Goal: Obtain resource: Obtain resource

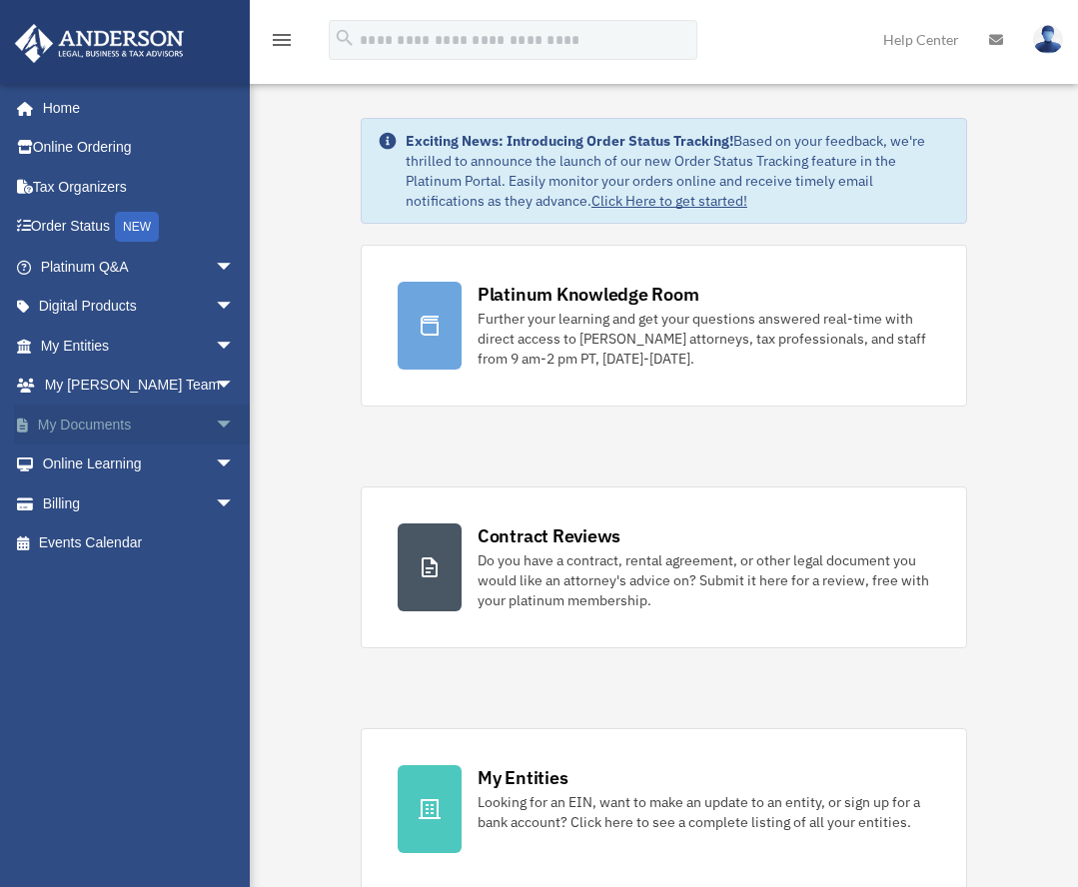
click at [215, 428] on span "arrow_drop_down" at bounding box center [235, 425] width 40 height 41
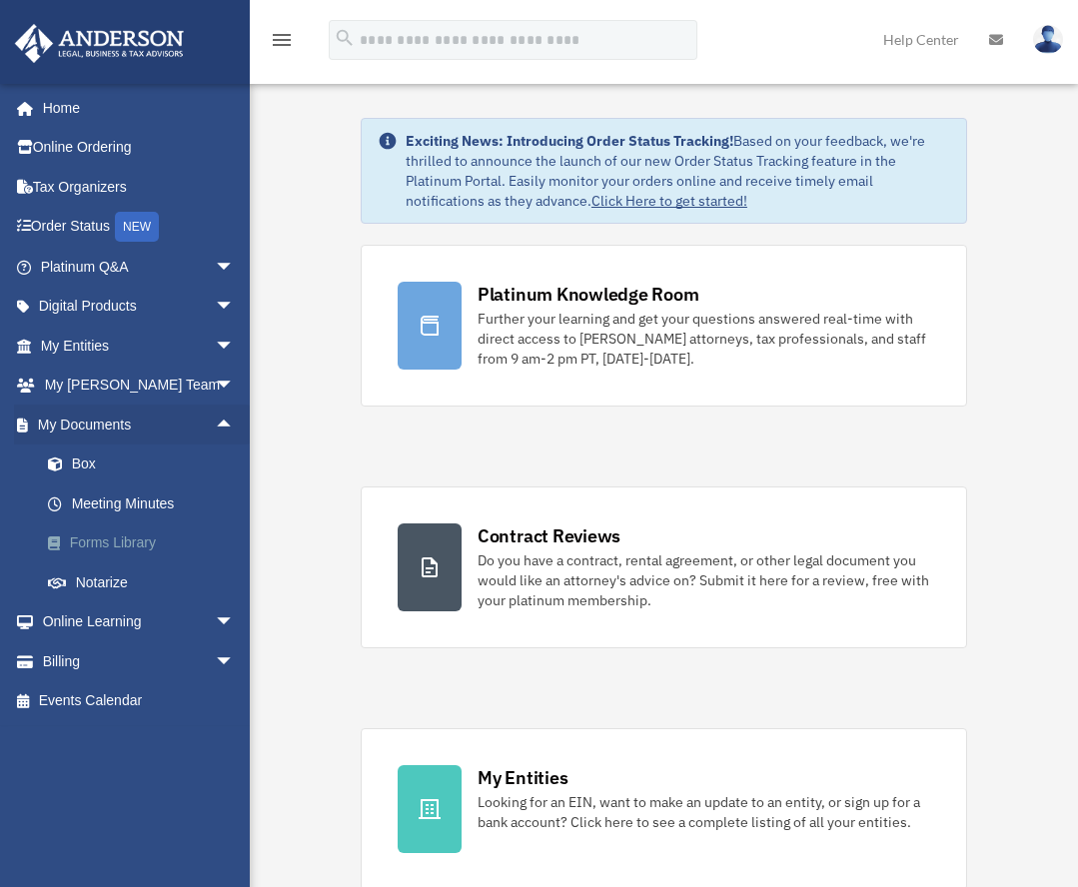
click at [124, 539] on link "Forms Library" at bounding box center [146, 543] width 237 height 40
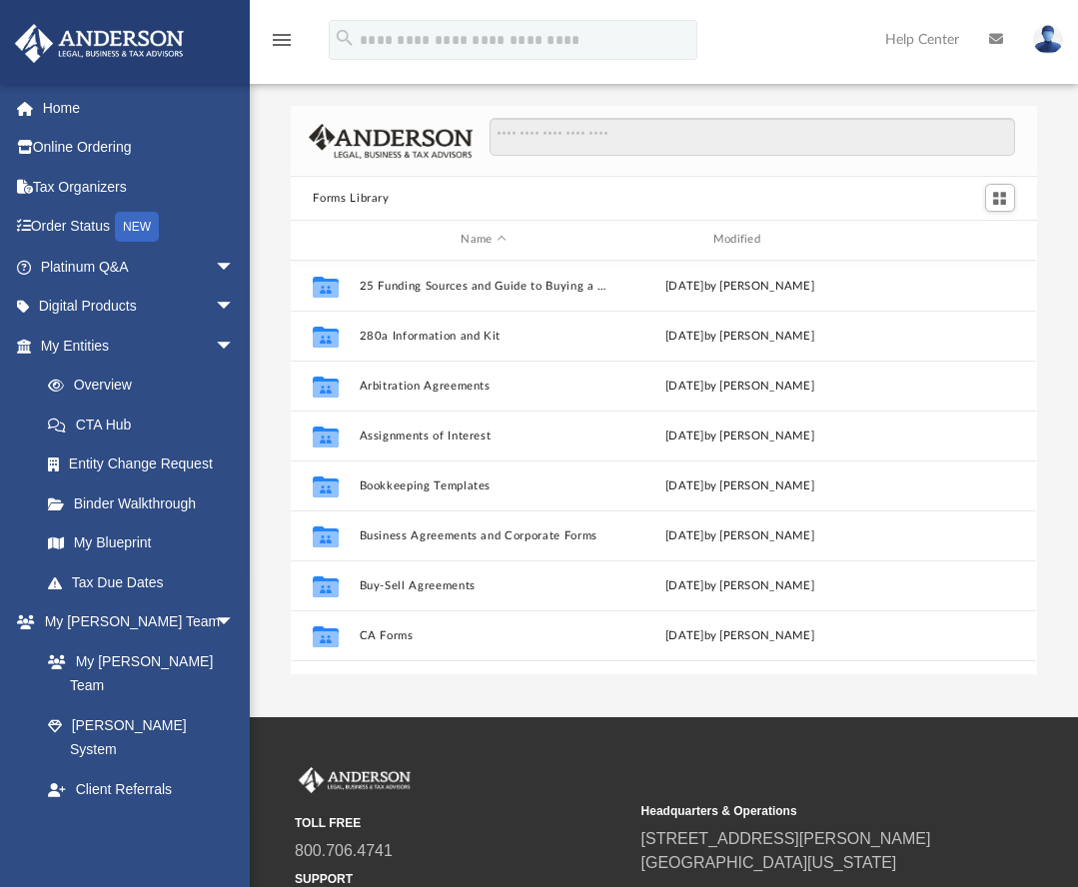
scroll to position [439, 730]
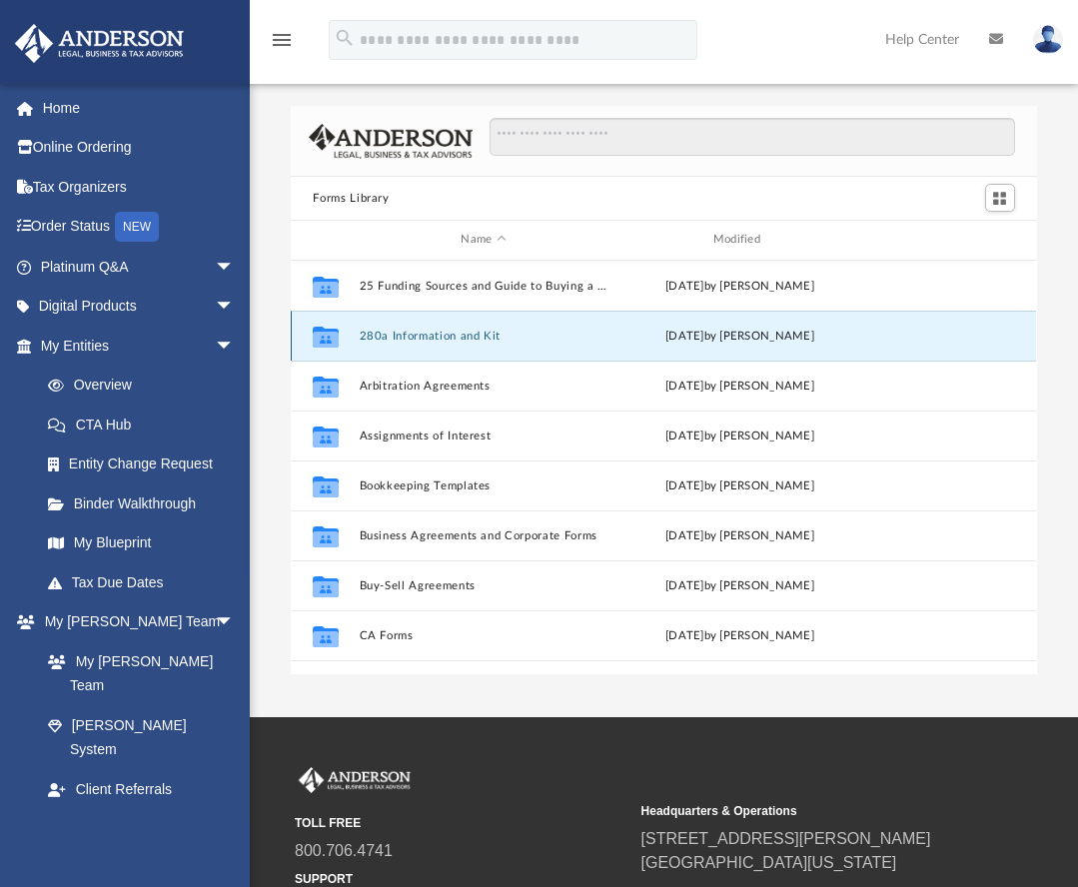
click at [437, 338] on button "280a Information and Kit" at bounding box center [484, 336] width 248 height 13
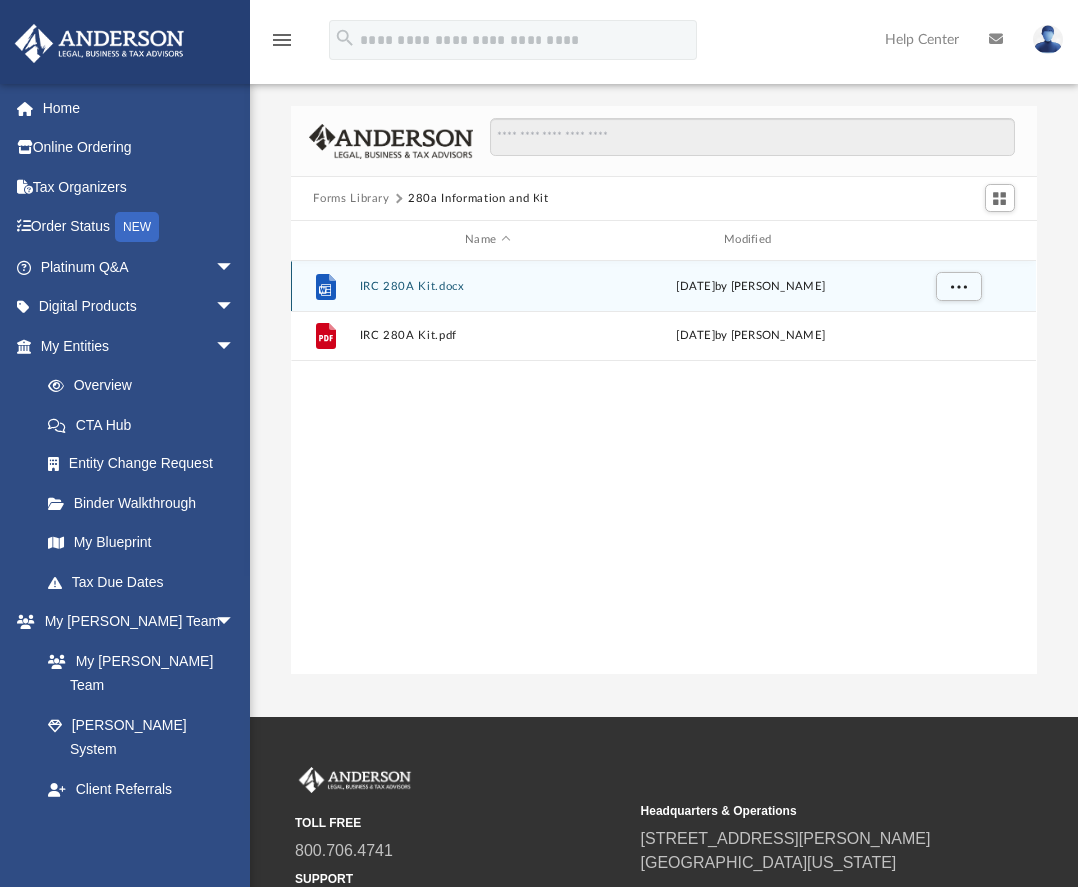
click at [423, 283] on button "IRC 280A Kit.docx" at bounding box center [488, 286] width 256 height 13
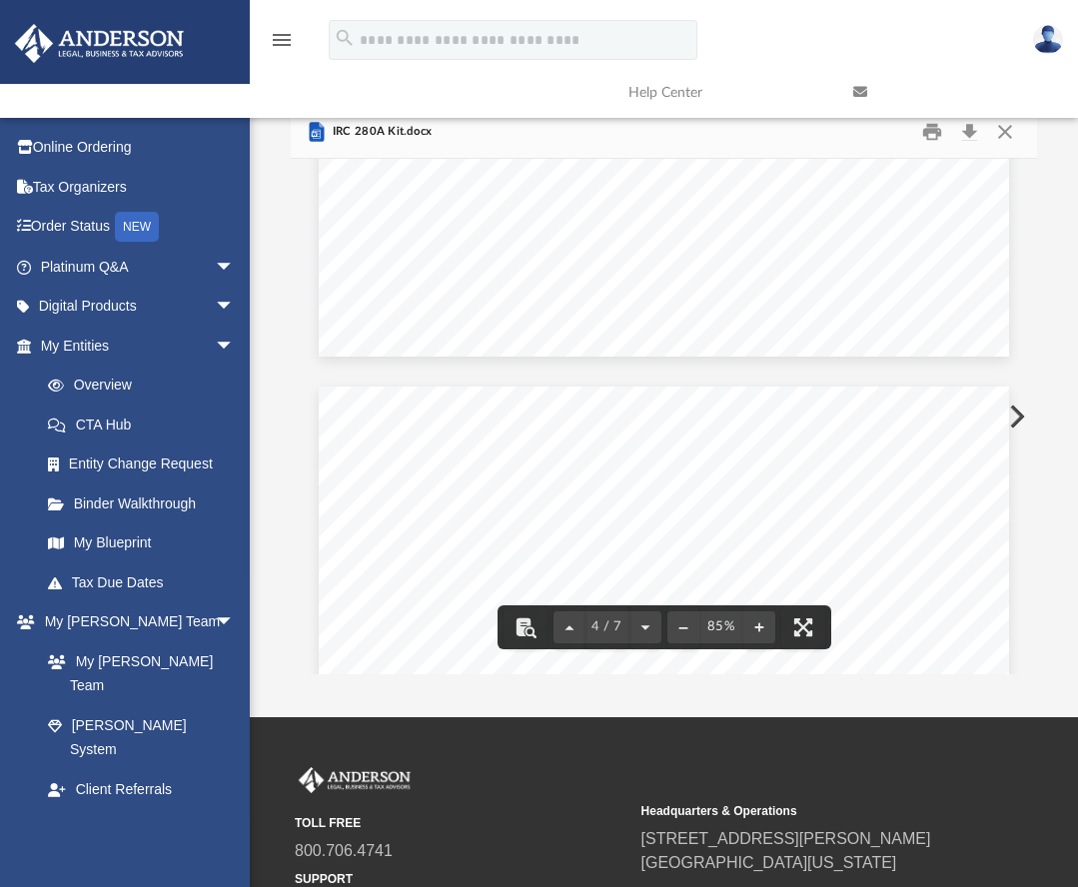
scroll to position [2670, 0]
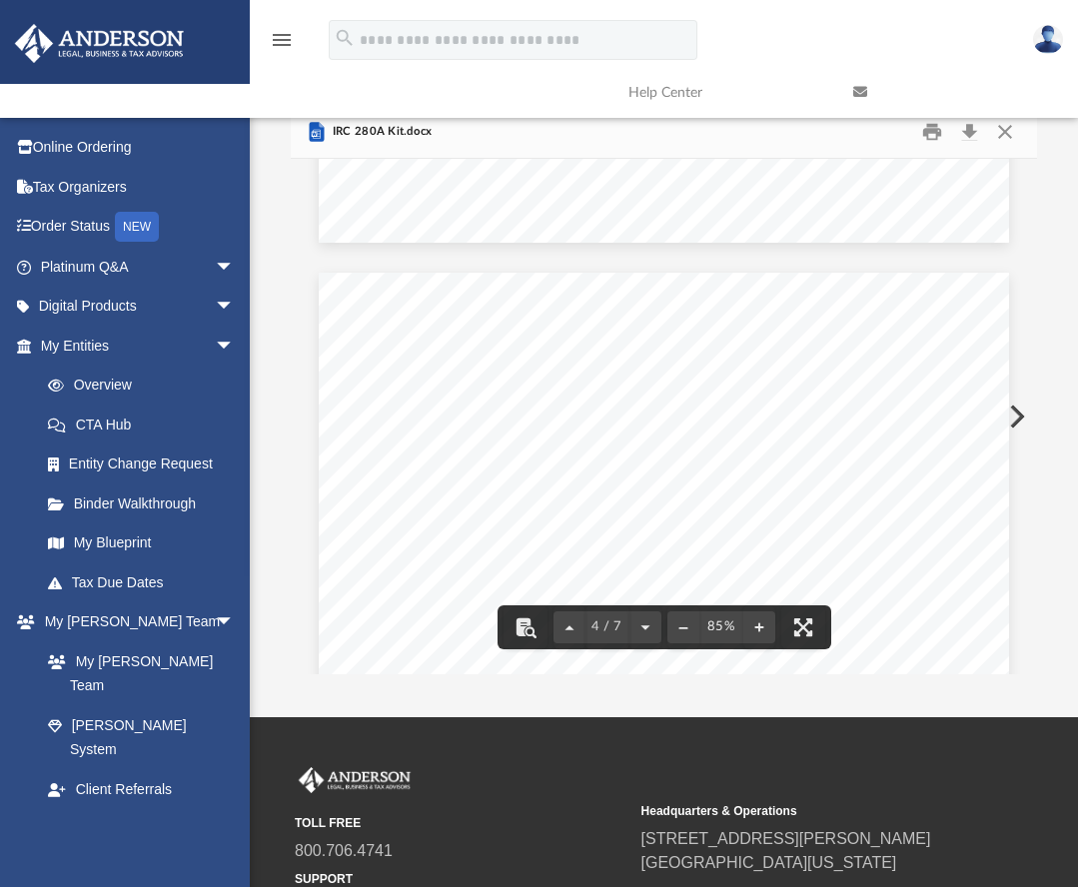
click at [719, 429] on span "Corporation" at bounding box center [694, 425] width 69 height 14
click at [735, 425] on div "MINUTES OF THE SPECIAL MEETING OF DIRECTORS OF A Nevada Corporation A Special M…" at bounding box center [664, 719] width 690 height 893
click at [789, 443] on div "VALUATION WORKSHEET T h i s v a l u a t i o n i s b e i n g do n e f or p u r p…" at bounding box center [664, 488] width 690 height 893
click at [758, 366] on div "VALUATION WORKSHEET T h i s v a l u a t i o n i s b e i n g do n e f or p u r p…" at bounding box center [664, 488] width 690 height 893
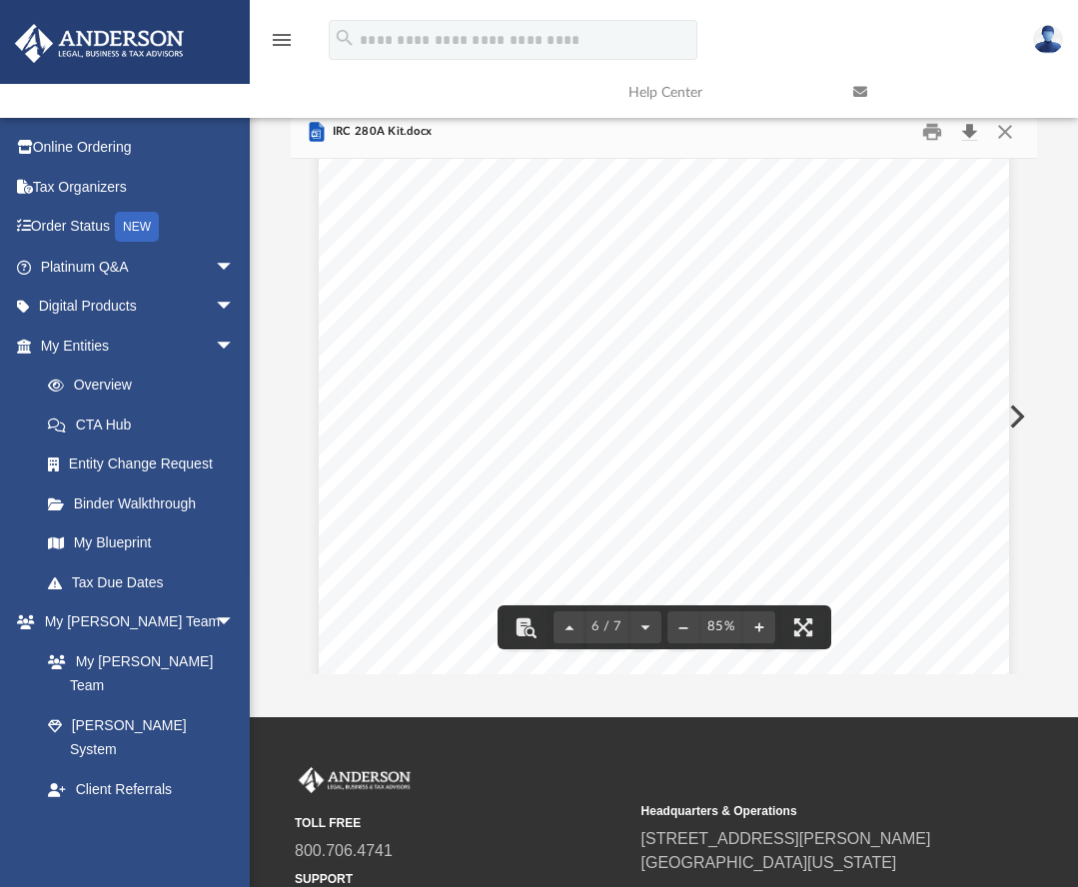
click at [972, 140] on button "Download" at bounding box center [970, 132] width 36 height 31
drag, startPoint x: 972, startPoint y: 140, endPoint x: 604, endPoint y: 250, distance: 383.6
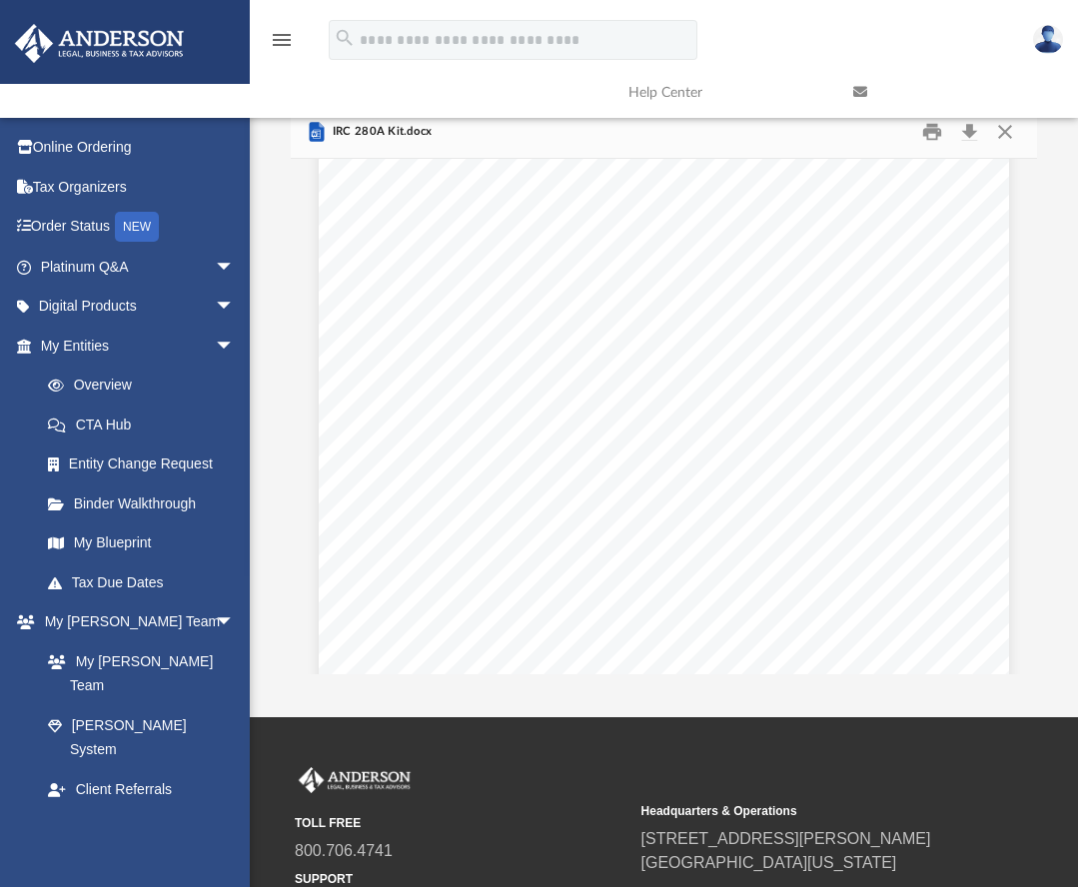
drag, startPoint x: 604, startPoint y: 250, endPoint x: 539, endPoint y: 378, distance: 143.4
click at [539, 378] on div "VALUATION WORKSHEET T h i s v a l u a t i o n i s b e i n g do n e f or p u r p…" at bounding box center [664, 488] width 690 height 893
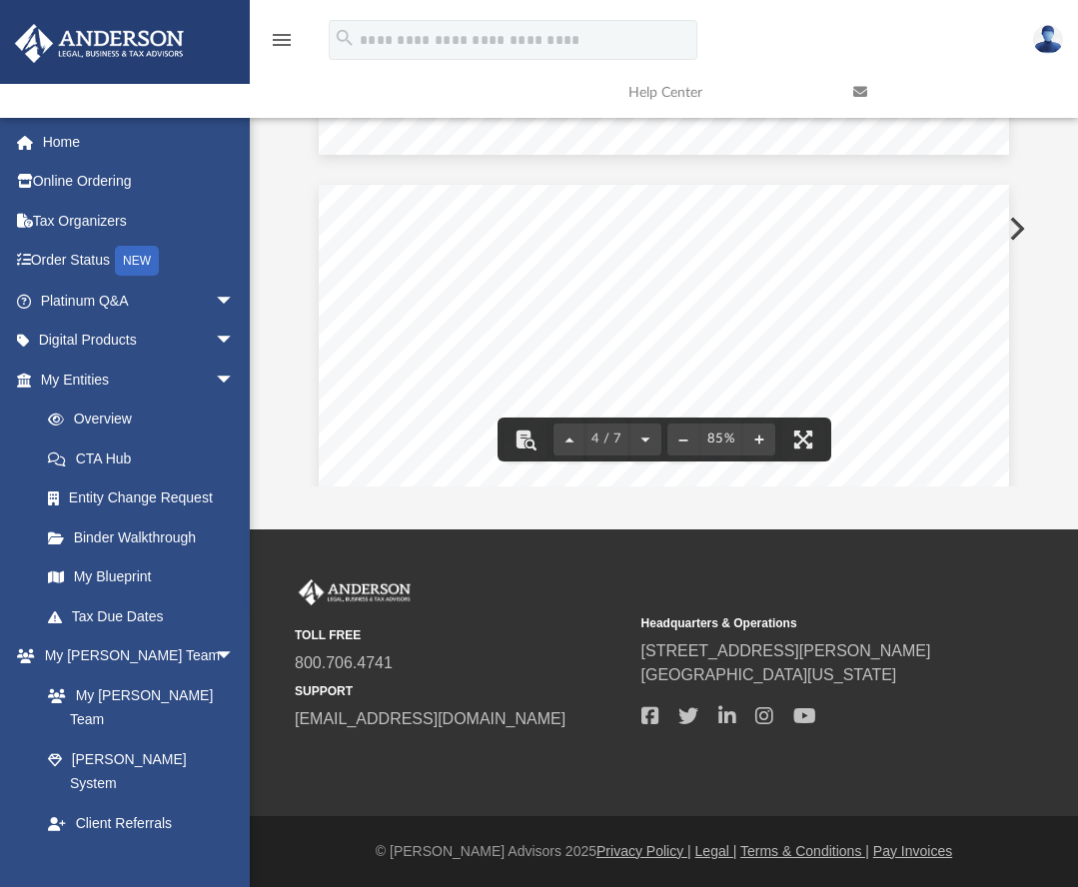
scroll to position [2650, 0]
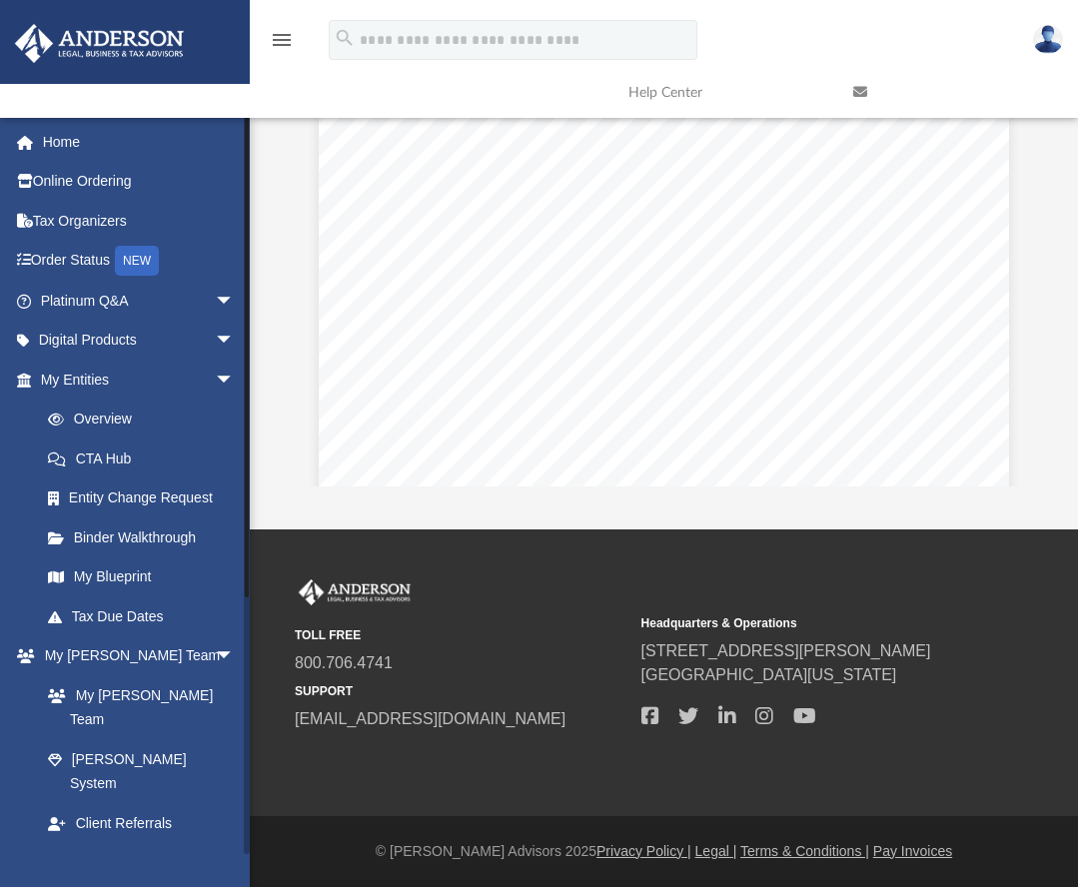
click at [78, 882] on link "Box" at bounding box center [146, 902] width 237 height 40
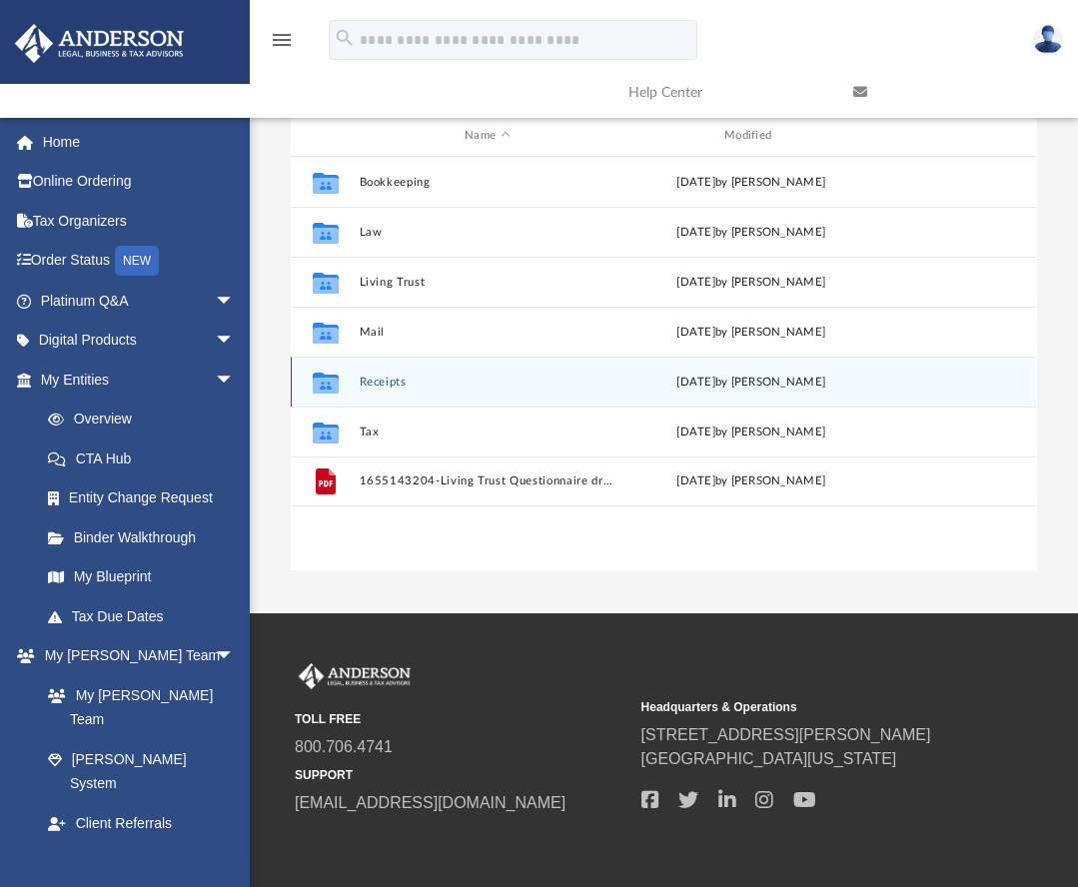
scroll to position [439, 730]
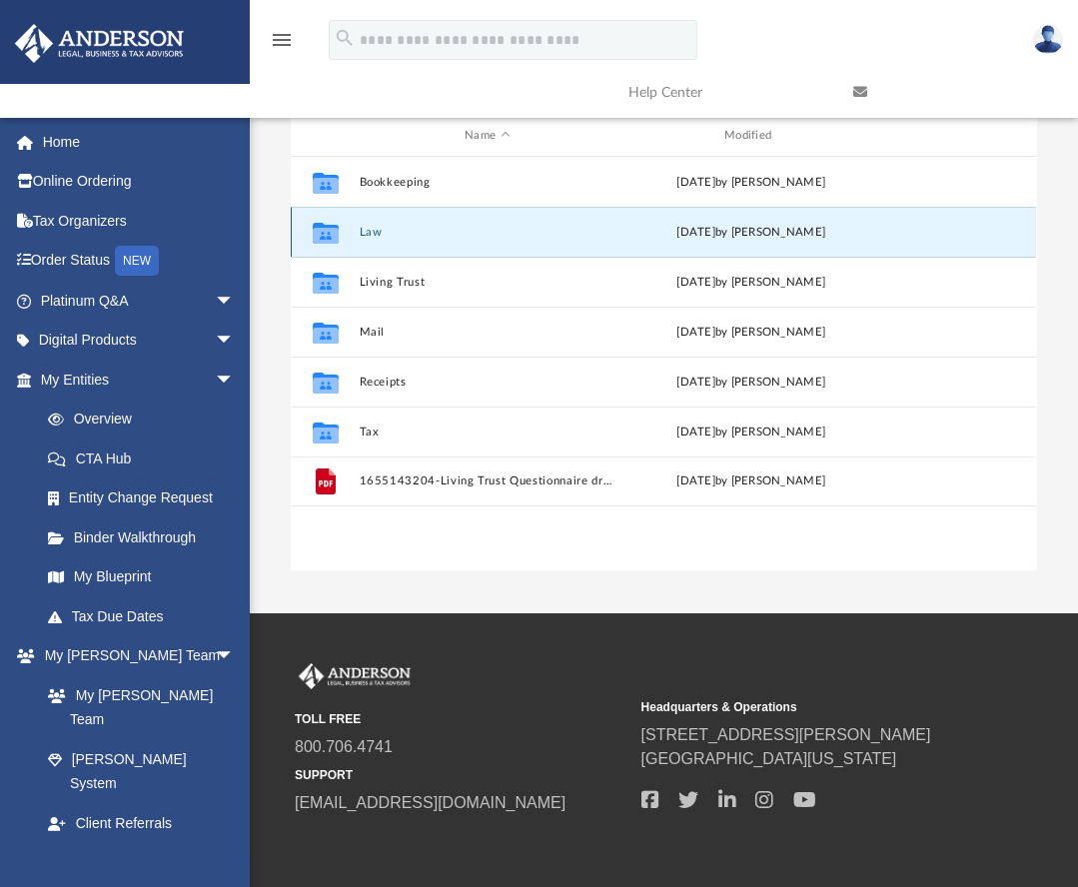
click at [368, 231] on button "Law" at bounding box center [488, 232] width 256 height 13
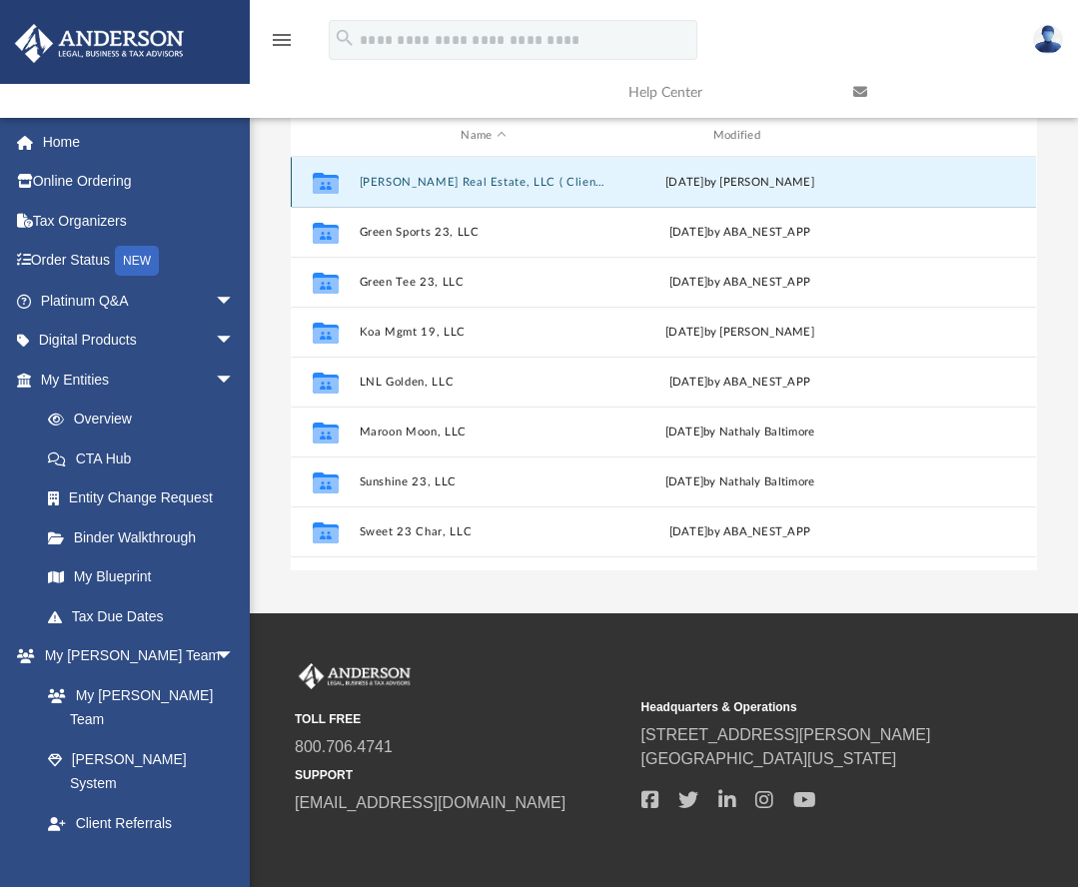
click at [538, 185] on button "Debbie Wong Real Estate, LLC ( Client -Formed)" at bounding box center [484, 182] width 248 height 13
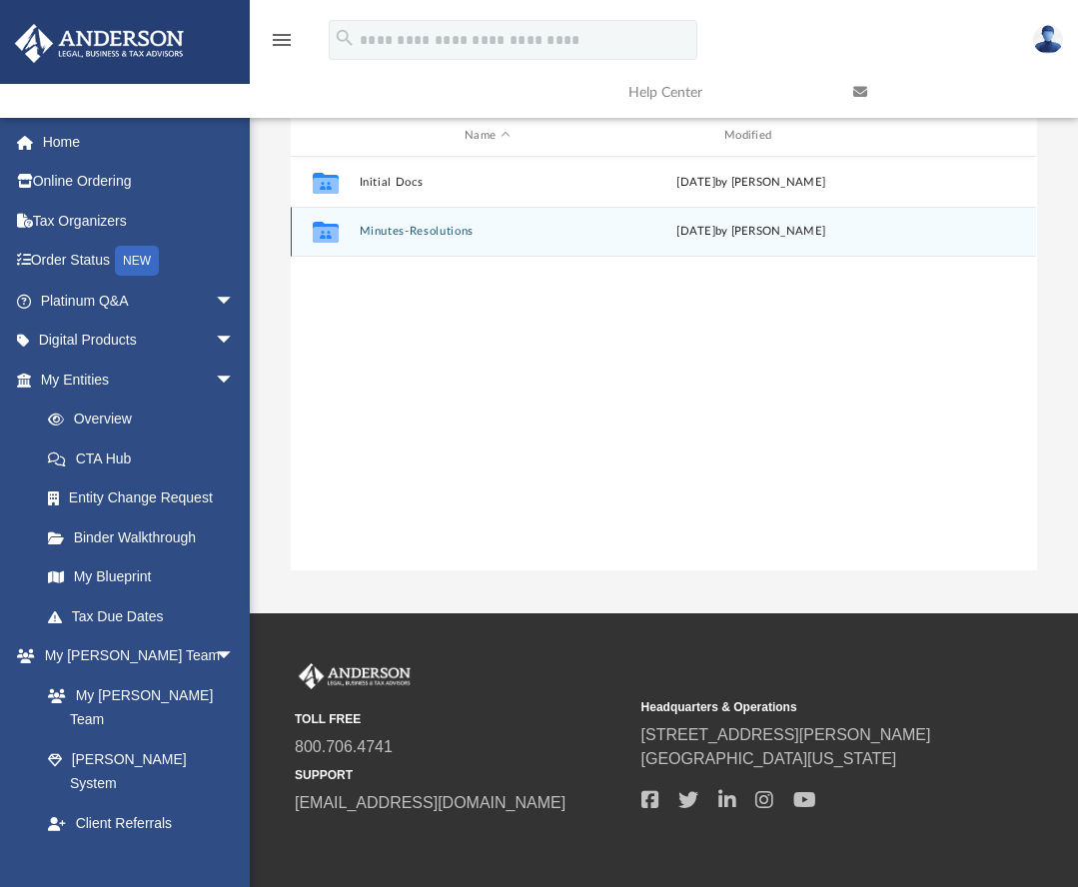
click at [423, 229] on button "Minutes-Resolutions" at bounding box center [488, 231] width 256 height 13
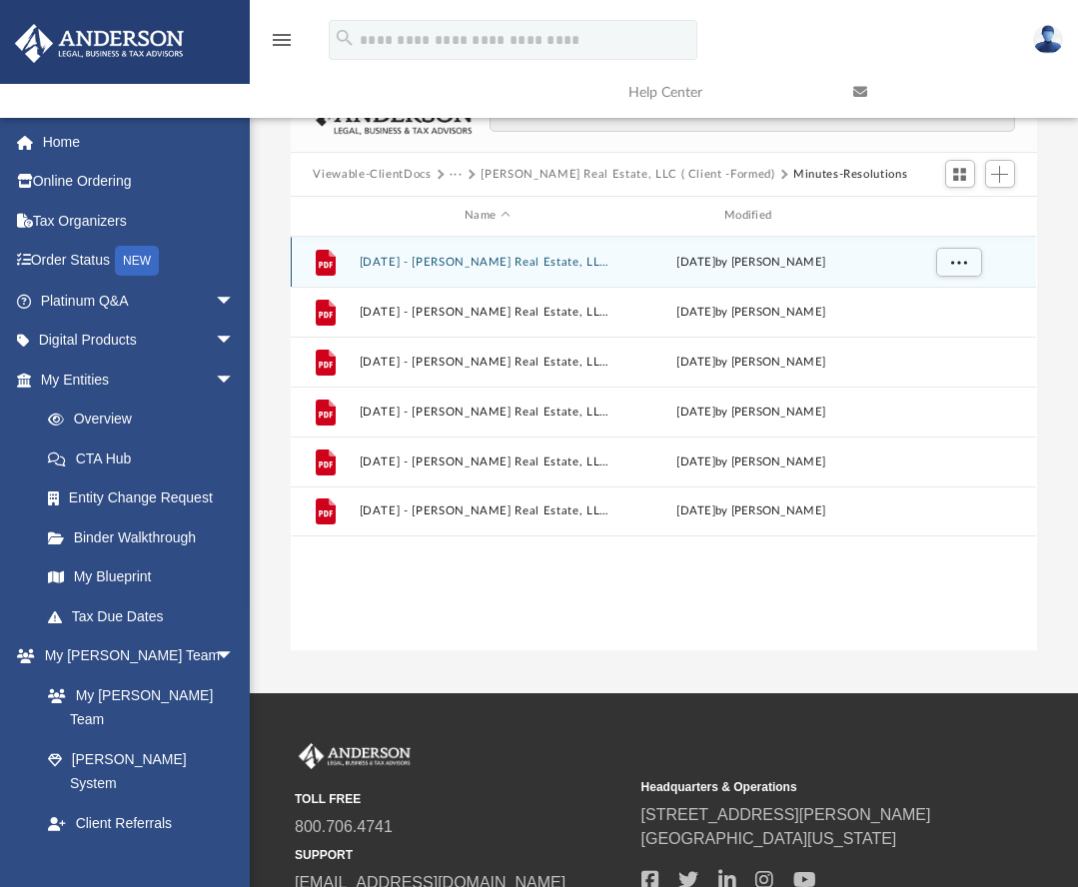
scroll to position [102, 0]
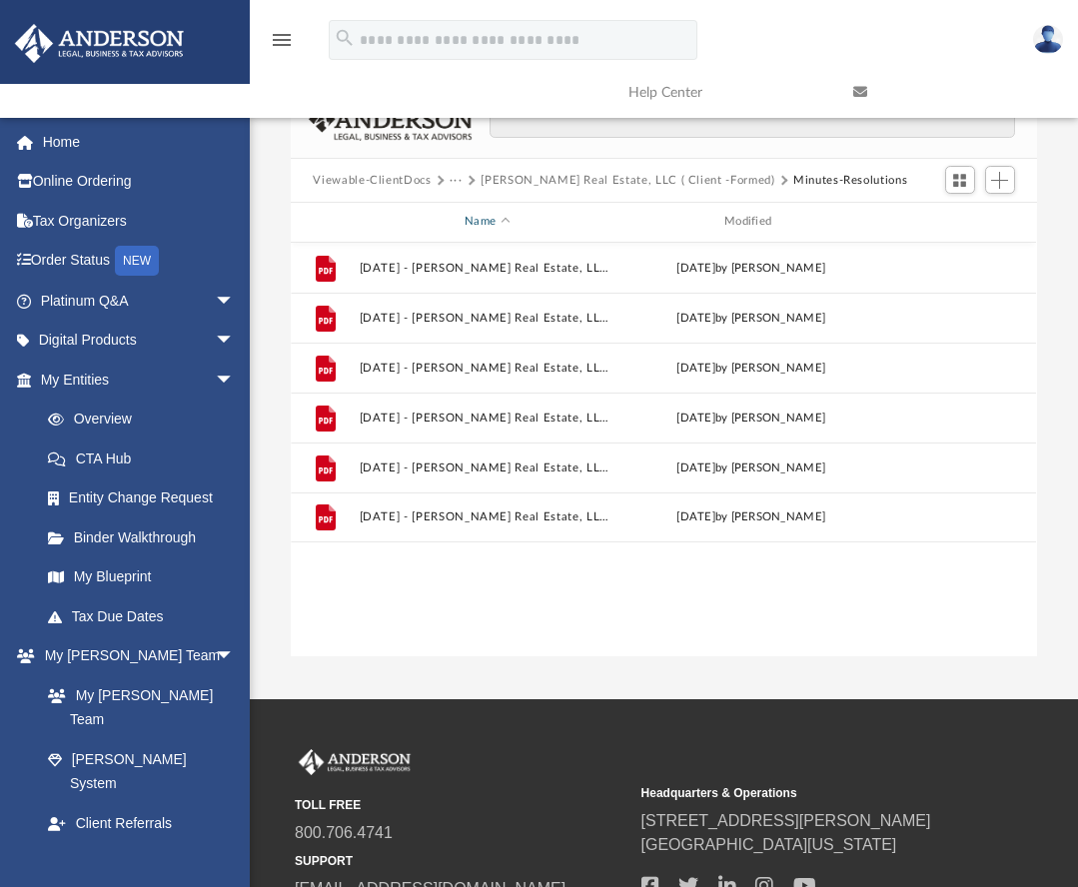
click at [565, 223] on div "Name" at bounding box center [487, 222] width 256 height 18
click at [545, 224] on div "Name" at bounding box center [487, 222] width 256 height 18
click at [632, 219] on div "Modified" at bounding box center [751, 222] width 256 height 18
click at [599, 222] on div "Name" at bounding box center [487, 222] width 256 height 18
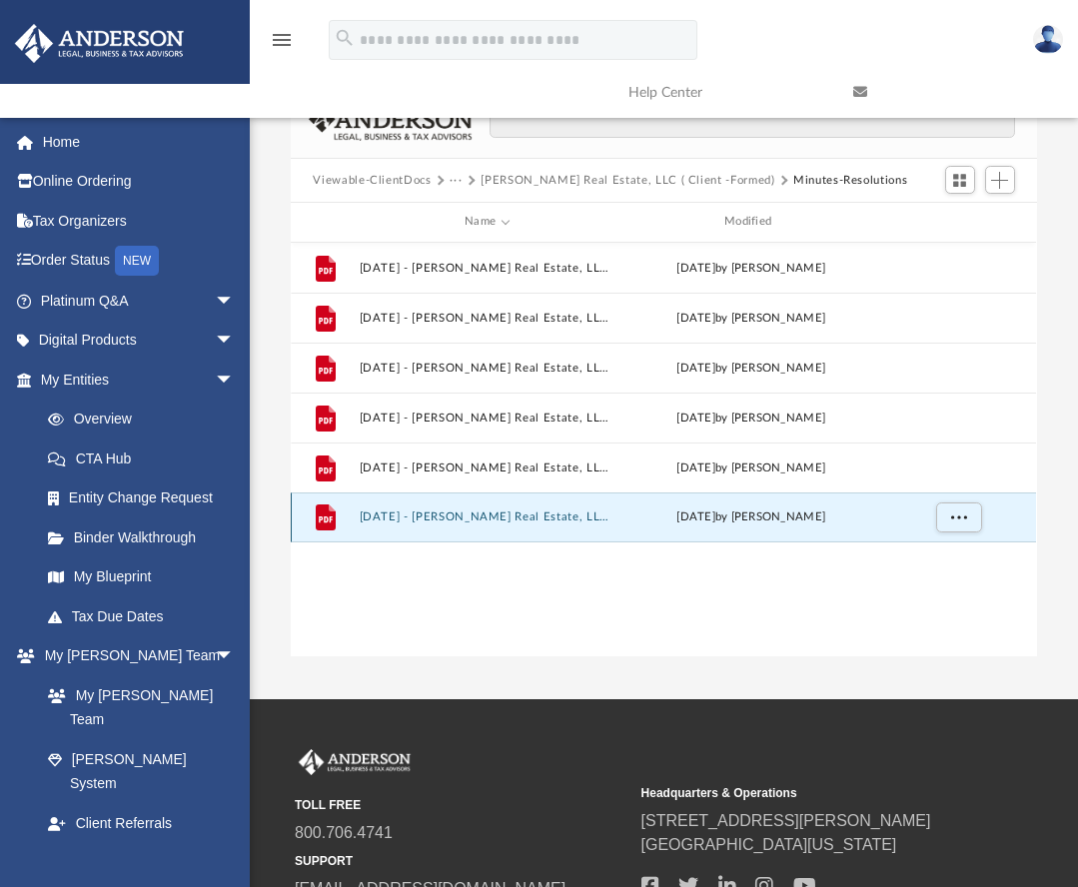
click at [520, 516] on button "2025.05.31 - Debbie Wong Real Estate, LLC - Special Managers Meeting - DocuSign…" at bounding box center [488, 516] width 256 height 13
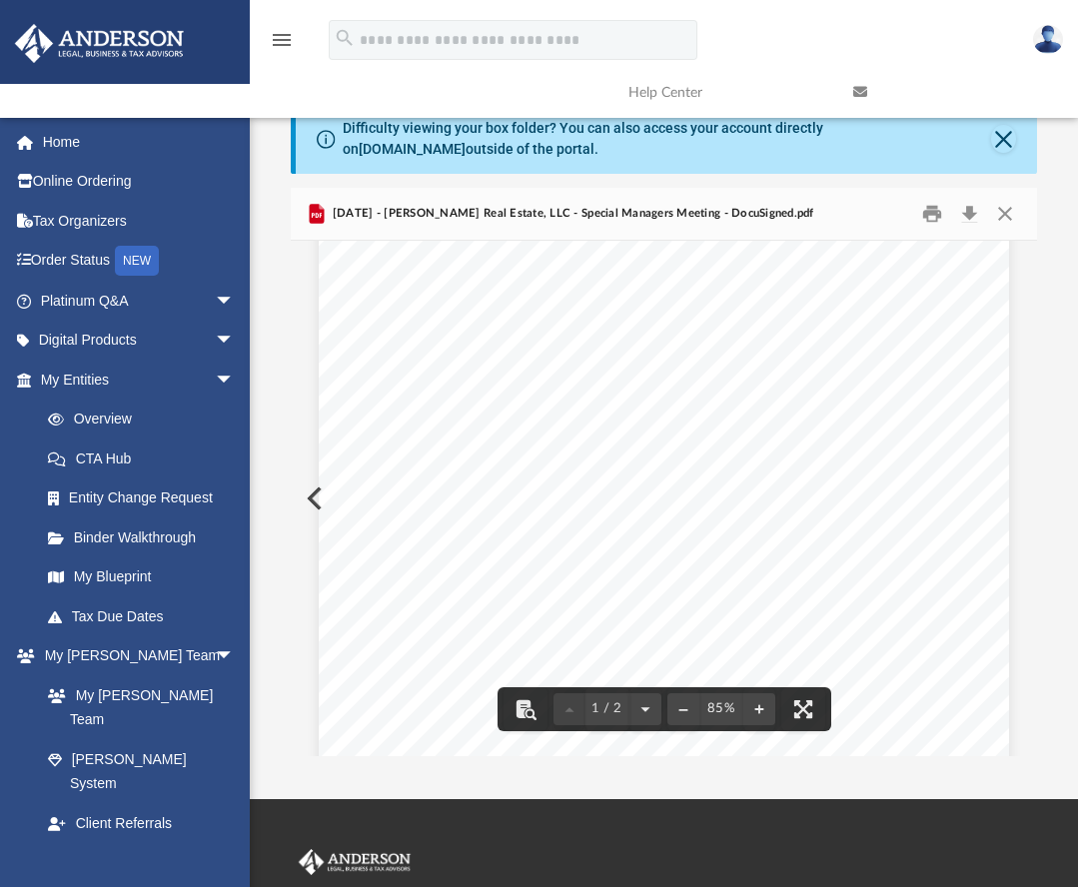
scroll to position [0, 0]
click at [927, 212] on button "Print" at bounding box center [932, 214] width 40 height 31
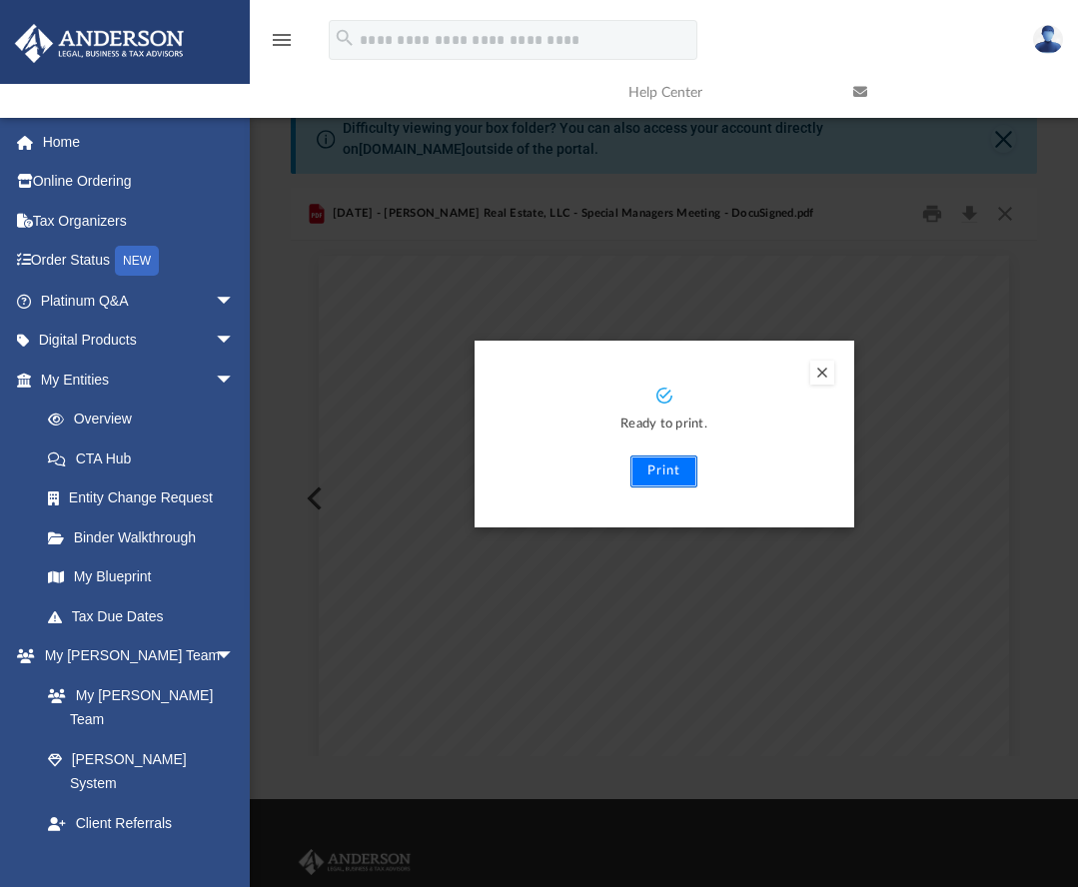
click at [669, 468] on button "Print" at bounding box center [663, 471] width 67 height 32
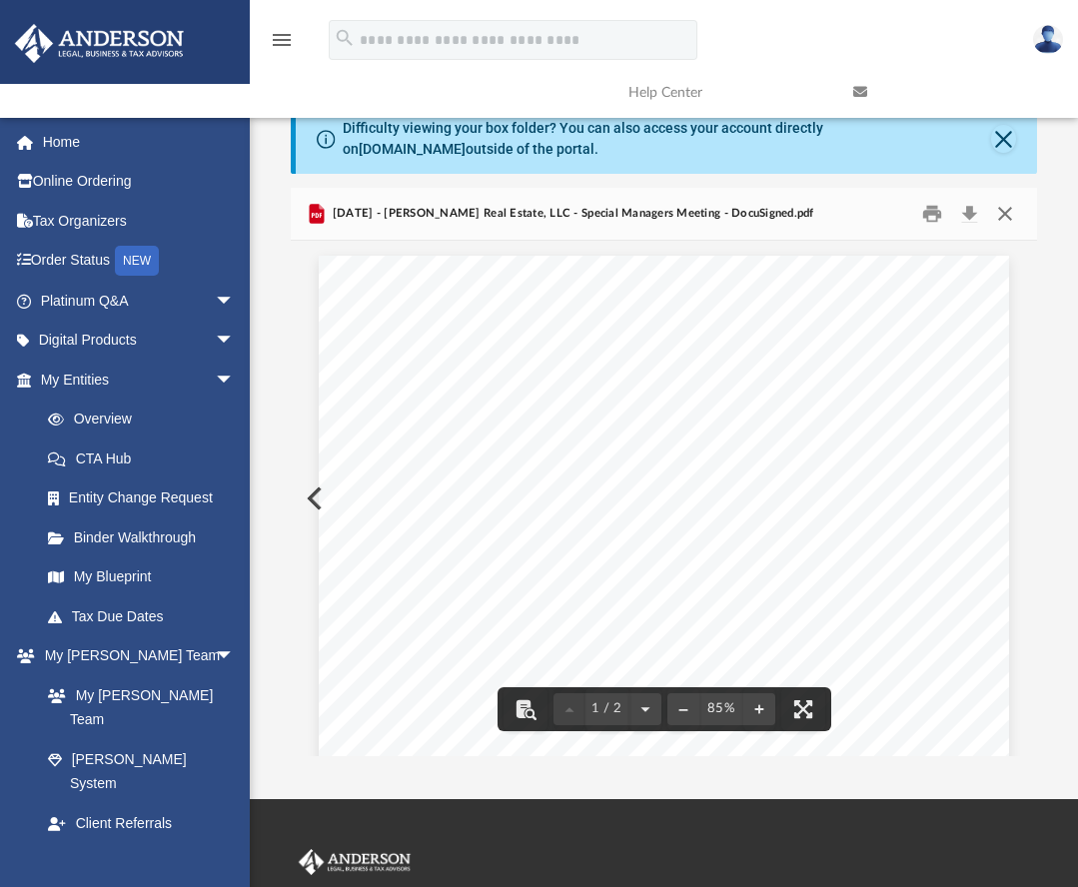
click at [1012, 216] on button "Close" at bounding box center [1005, 214] width 36 height 31
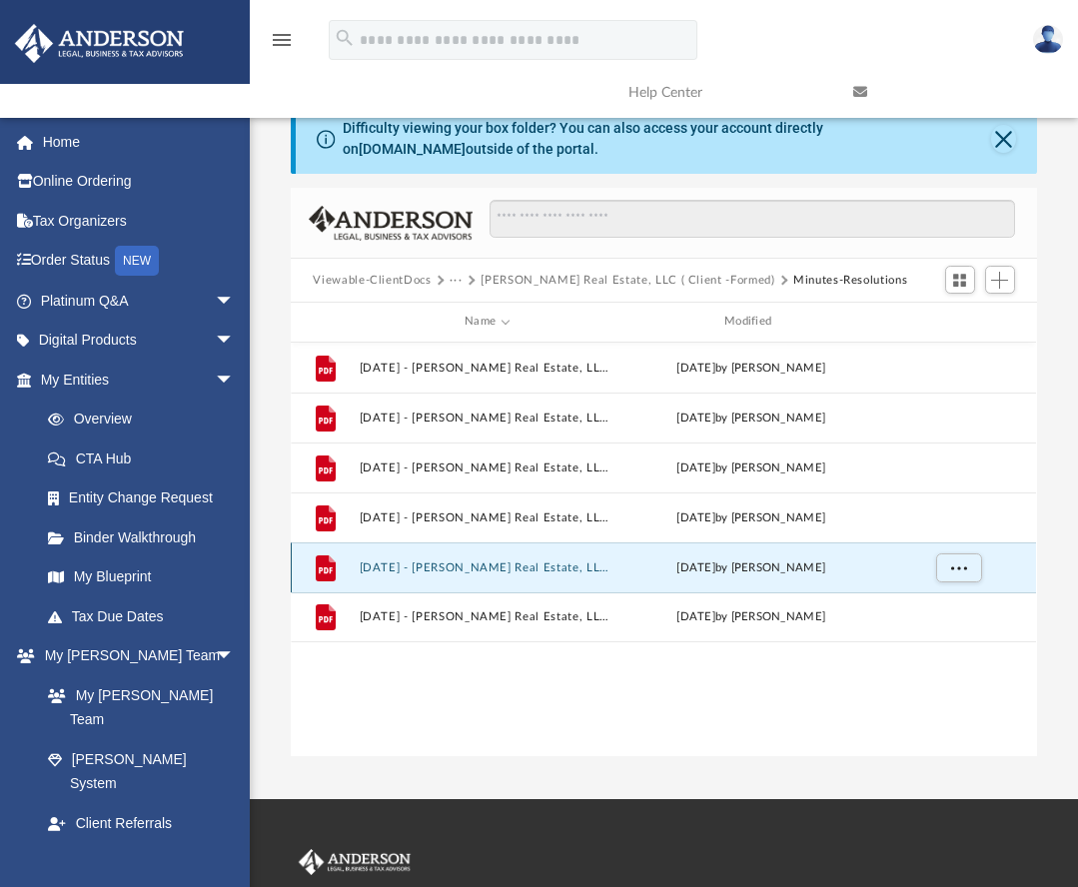
click at [564, 567] on button "2025.05.31 - Debbie Wong Real Estate, LLC - Special Managers Meeting.pdf" at bounding box center [488, 567] width 256 height 13
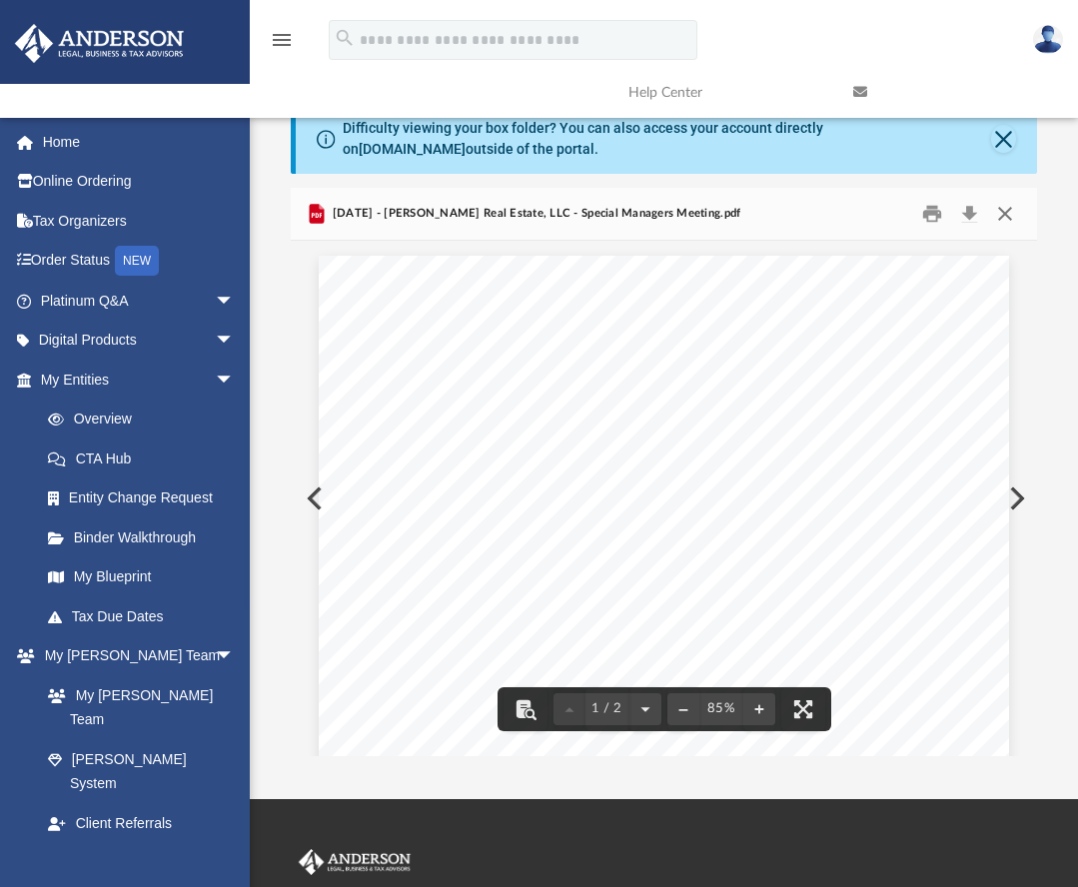
click at [1004, 210] on button "Close" at bounding box center [1005, 214] width 36 height 31
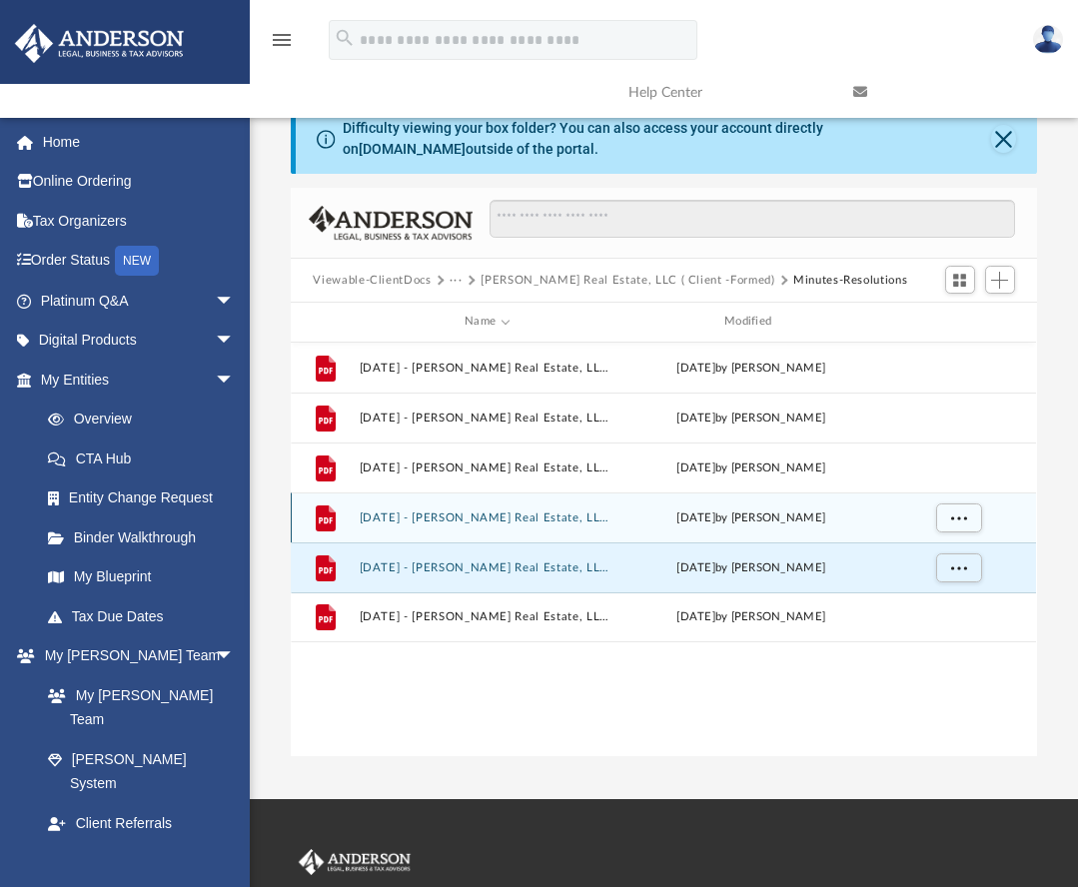
click at [539, 528] on div "File 2025.06.30 - Debbie Wong Real Estate, LLC - Consent to Action - DocuSigned…" at bounding box center [663, 517] width 745 height 50
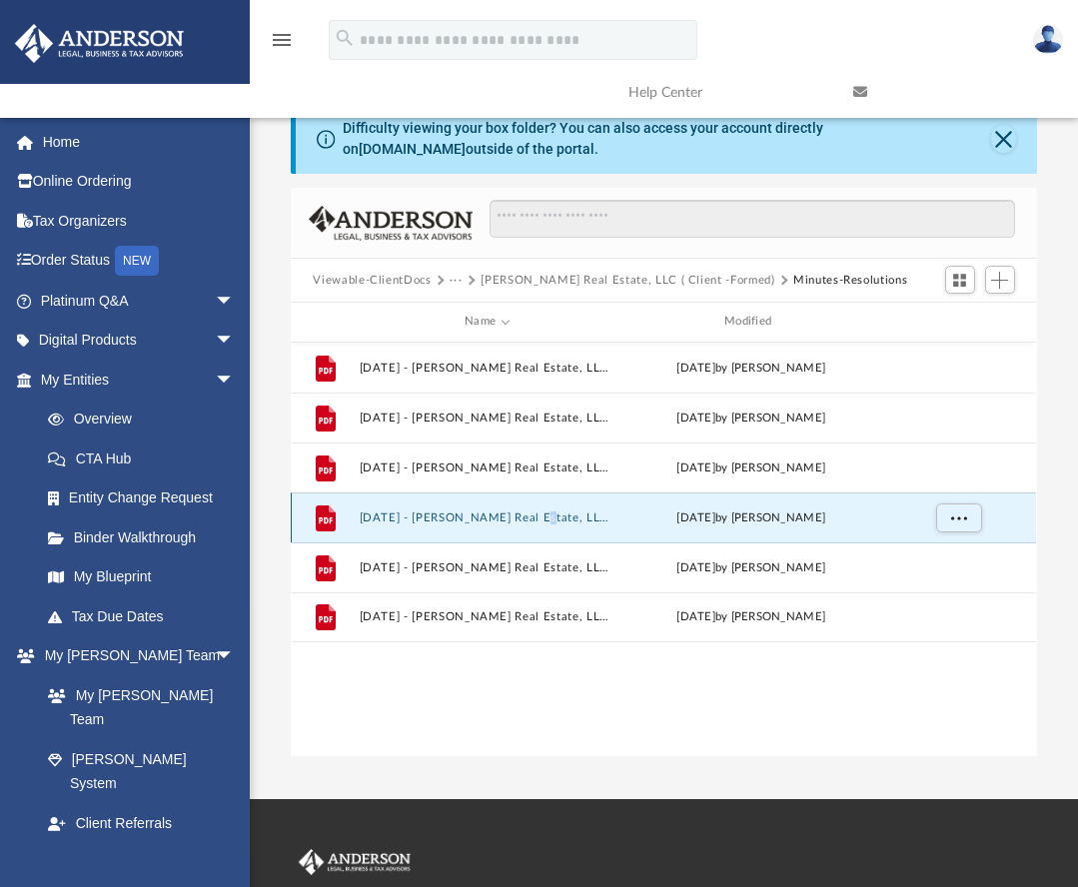
click at [539, 528] on div "File 2025.06.30 - Debbie Wong Real Estate, LLC - Consent to Action - DocuSigned…" at bounding box center [663, 517] width 745 height 50
click at [495, 515] on button "2025.06.30 - Debbie Wong Real Estate, LLC - Consent to Action - DocuSigned.pdf" at bounding box center [488, 517] width 256 height 13
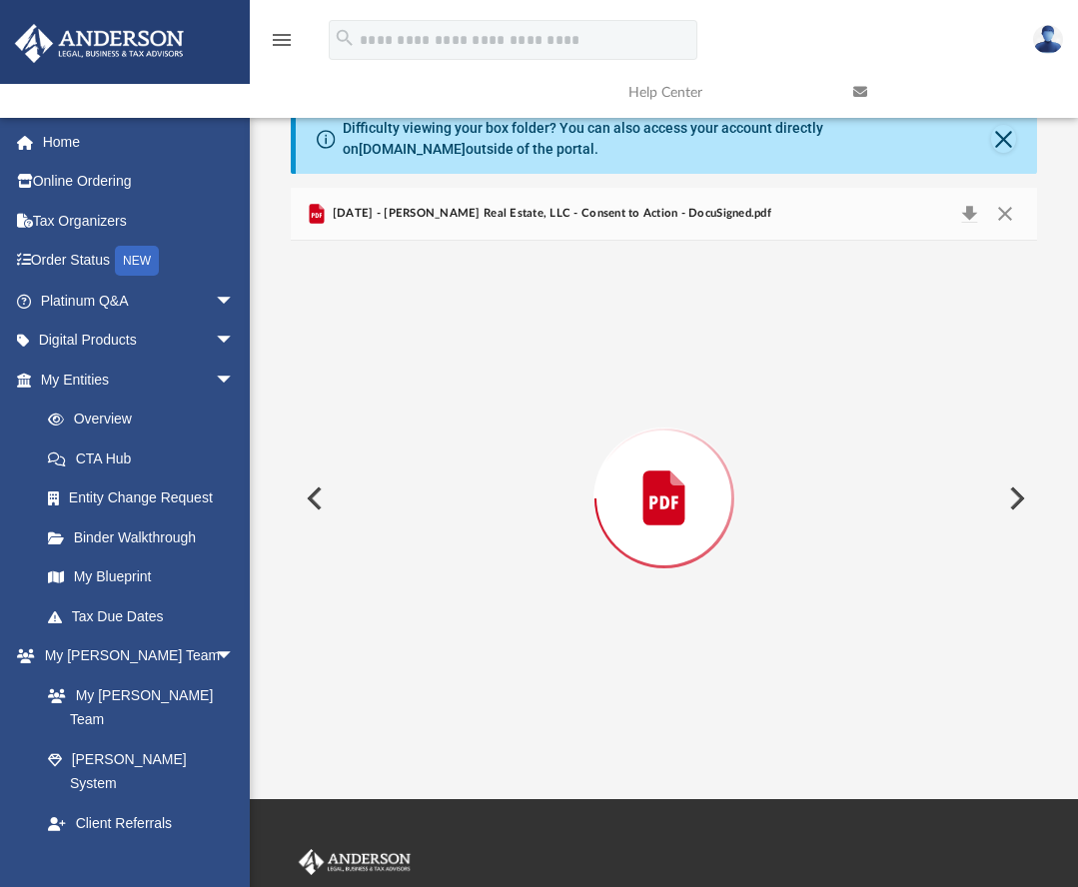
click at [494, 515] on div "Preview" at bounding box center [663, 498] width 745 height 515
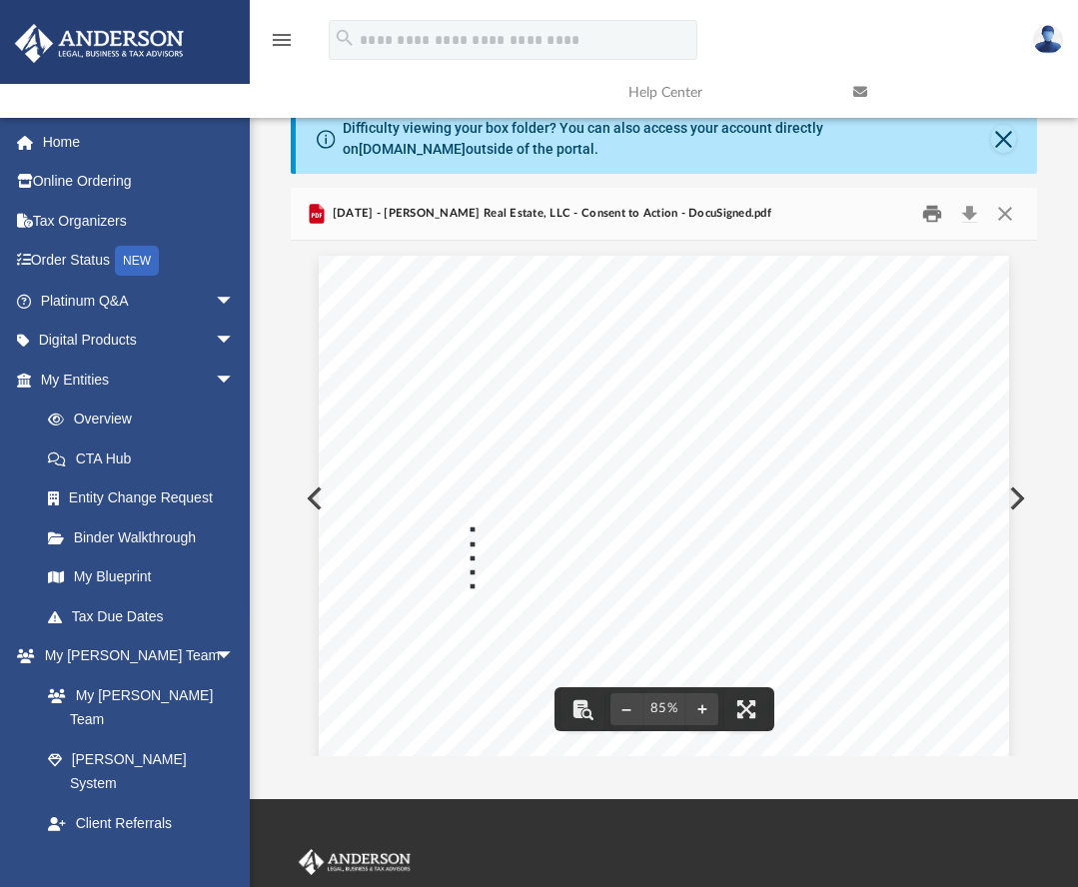
click at [929, 228] on button "Print" at bounding box center [932, 214] width 40 height 31
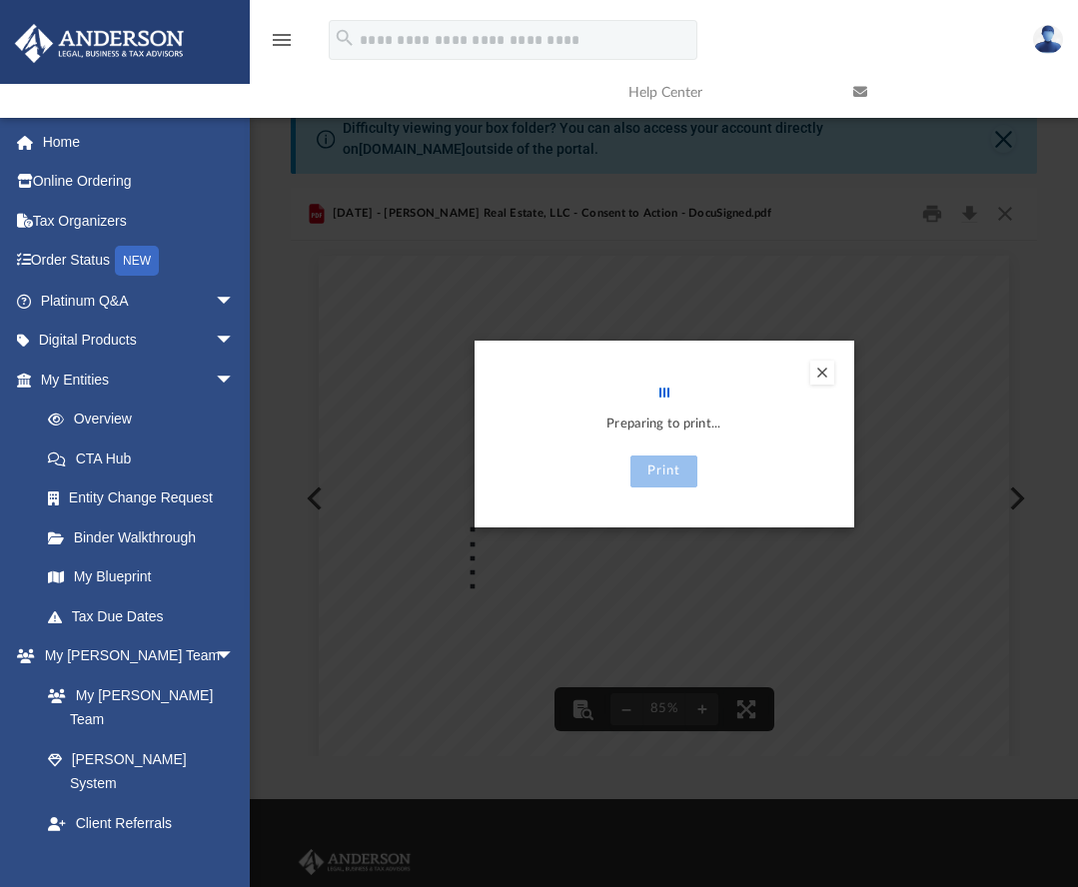
click at [930, 218] on div "Preview" at bounding box center [539, 443] width 1078 height 887
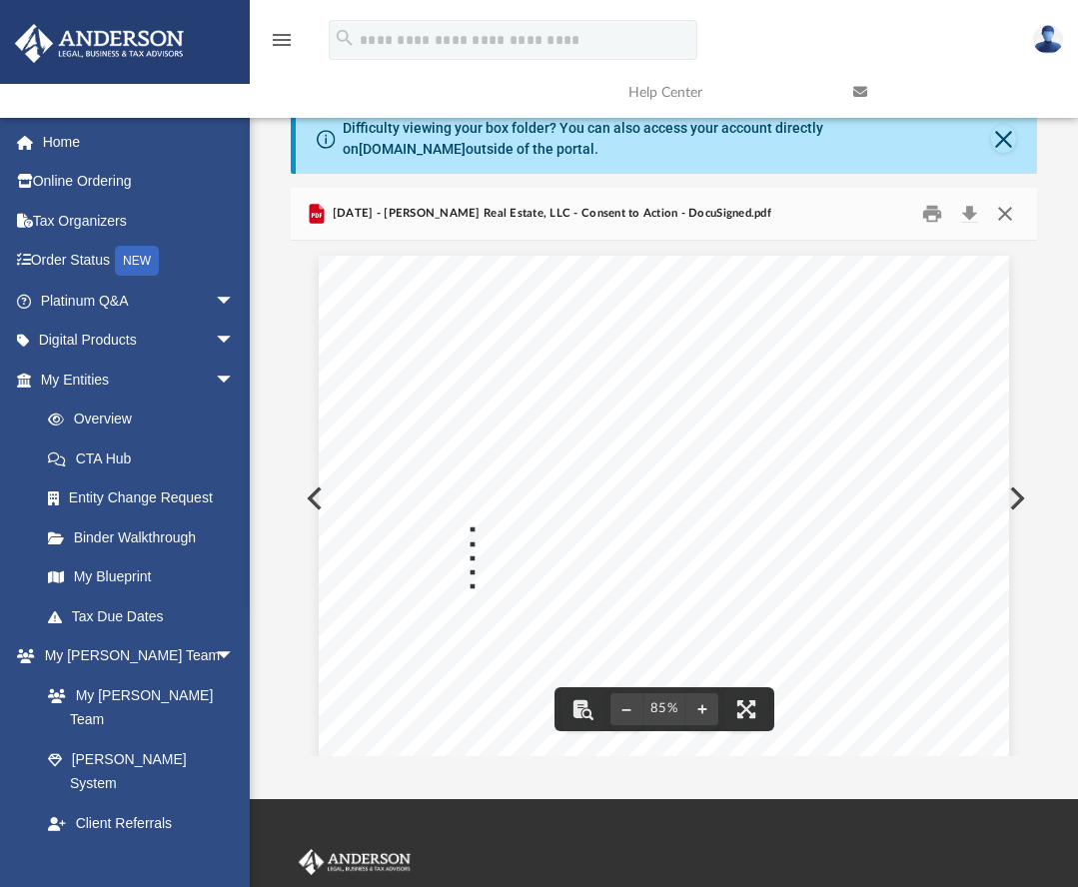
click at [998, 212] on button "Close" at bounding box center [1005, 214] width 36 height 31
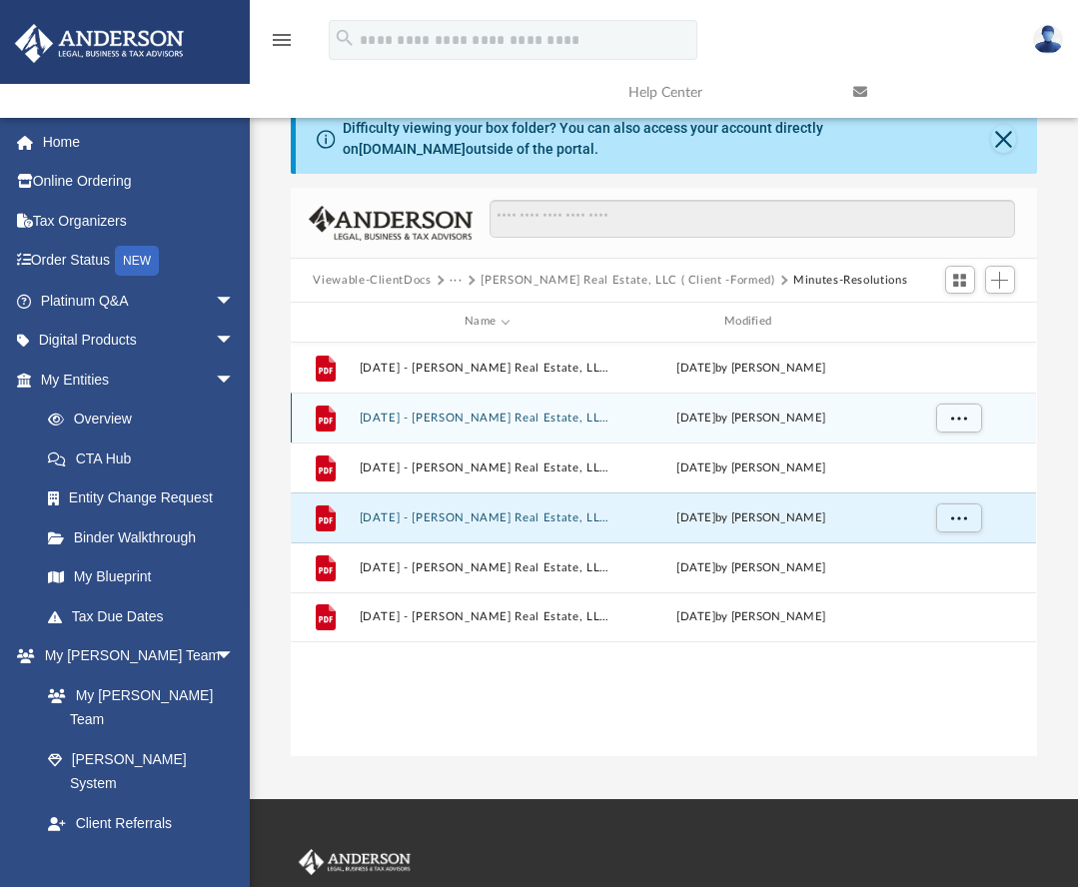
click at [555, 420] on button "2025.08.02 - Debbie Wong Real Estate, LLC - Consent to Action - DocuSigned.pdf" at bounding box center [488, 418] width 256 height 13
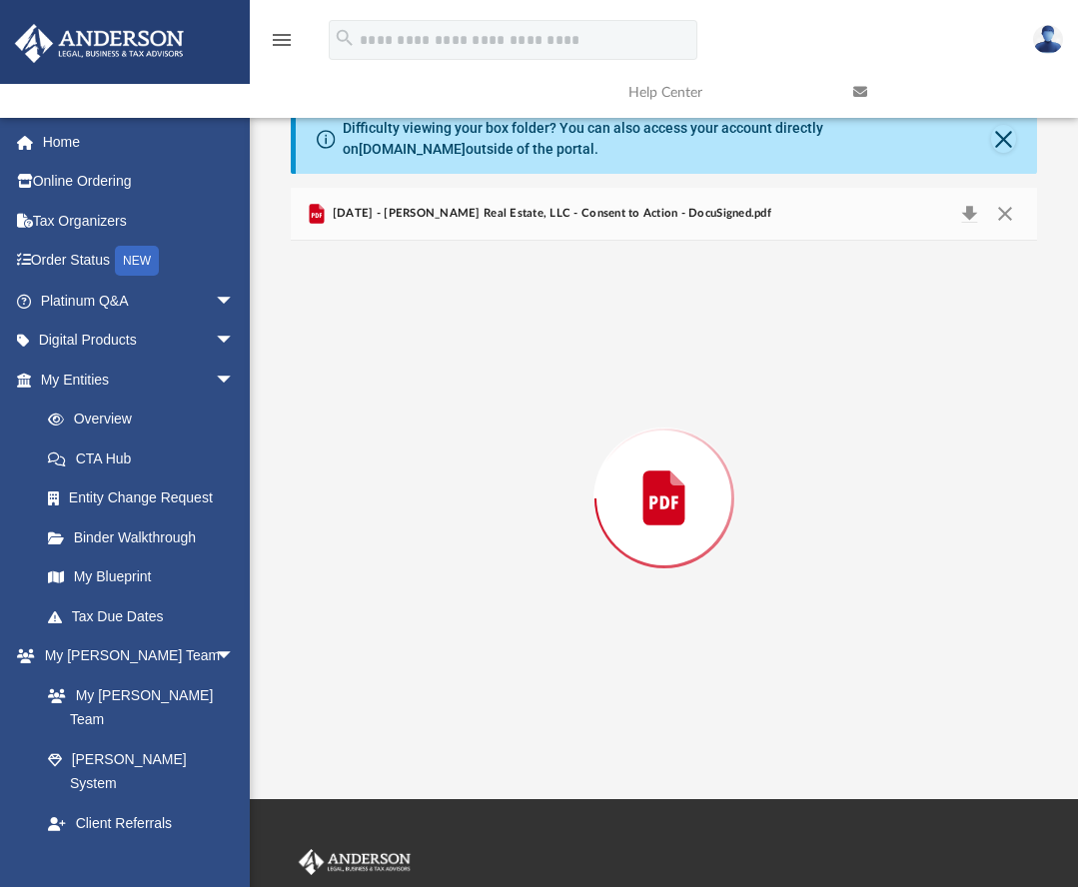
click at [555, 420] on div "Preview" at bounding box center [663, 498] width 745 height 515
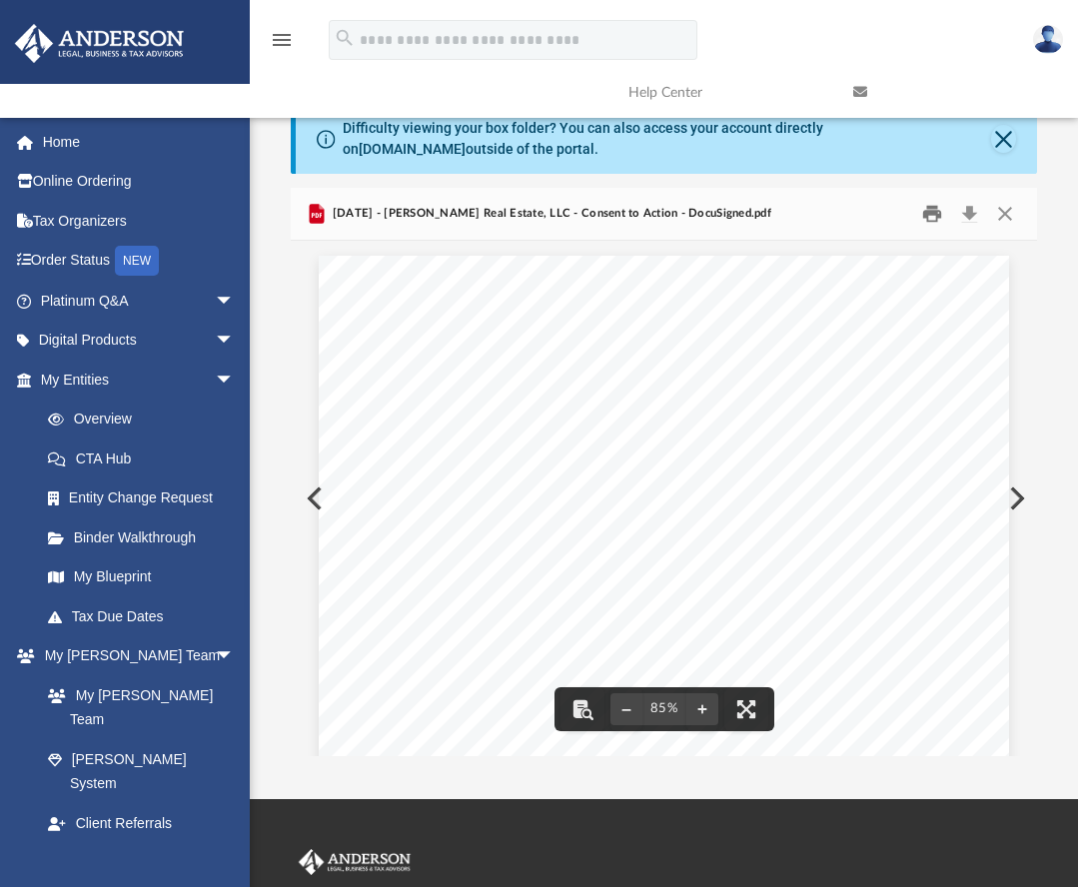
click at [926, 209] on button "Print" at bounding box center [932, 214] width 40 height 31
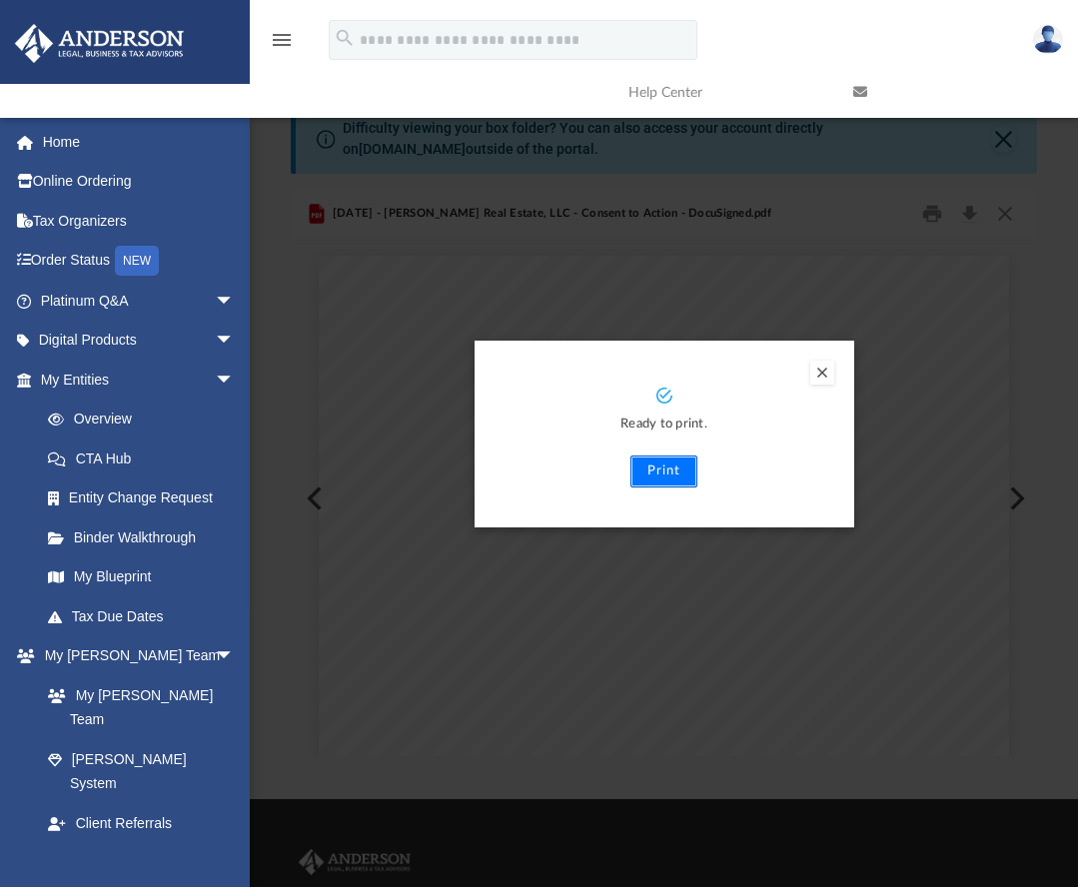
click at [672, 468] on button "Print" at bounding box center [663, 471] width 67 height 32
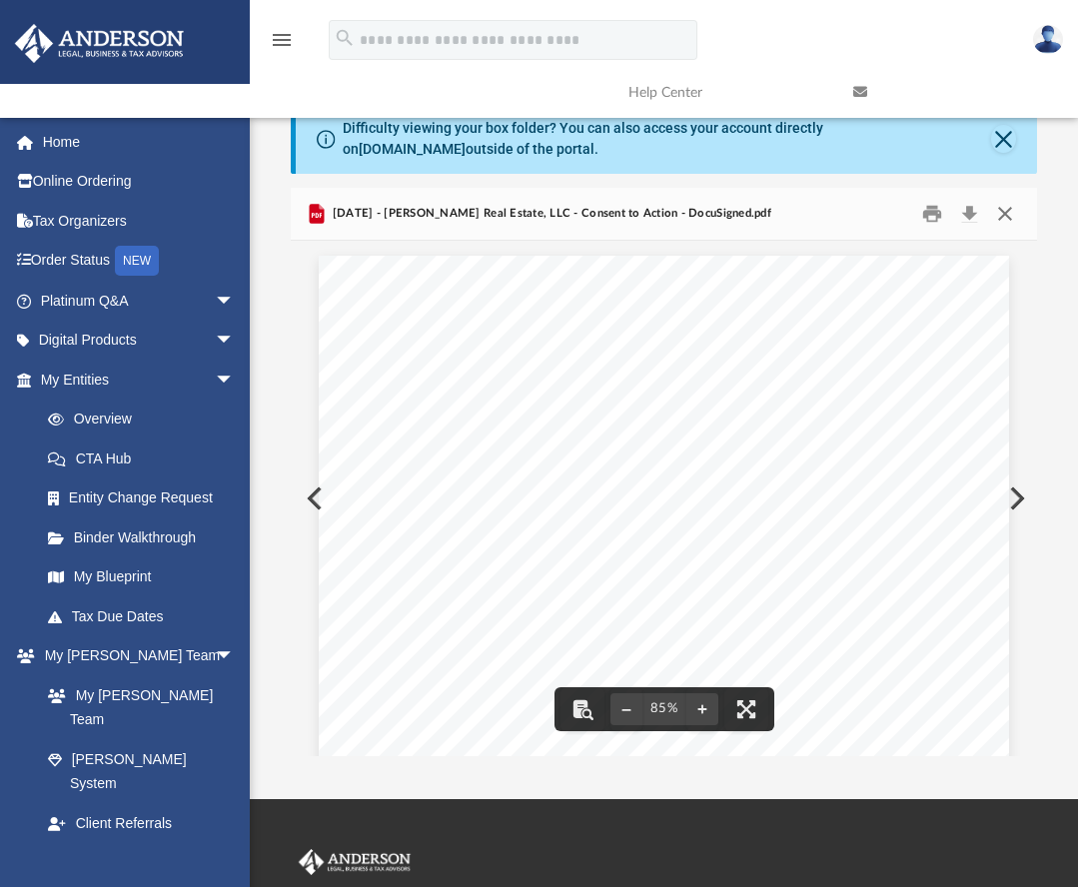
click at [1009, 213] on button "Close" at bounding box center [1005, 214] width 36 height 31
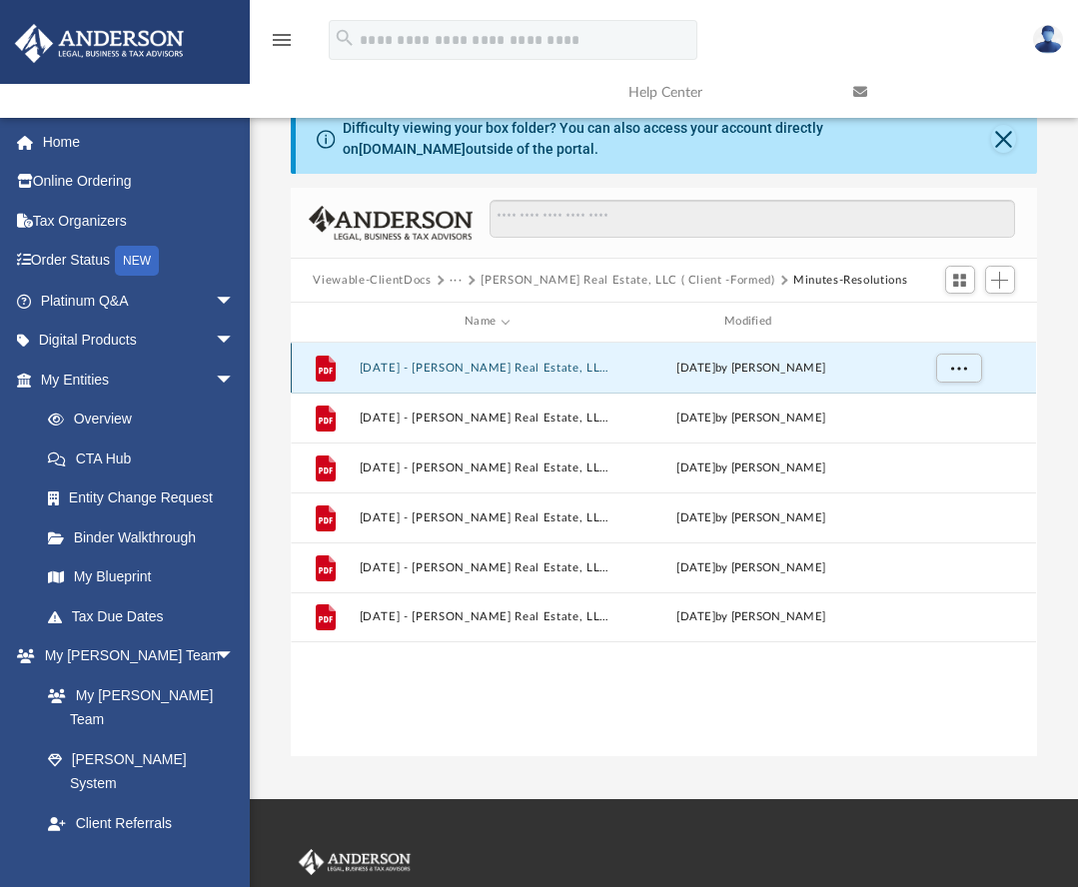
click at [477, 366] on button "2025.08.02 - Debbie Wong Real Estate, LLC - Consent to Action.pdf" at bounding box center [488, 368] width 256 height 13
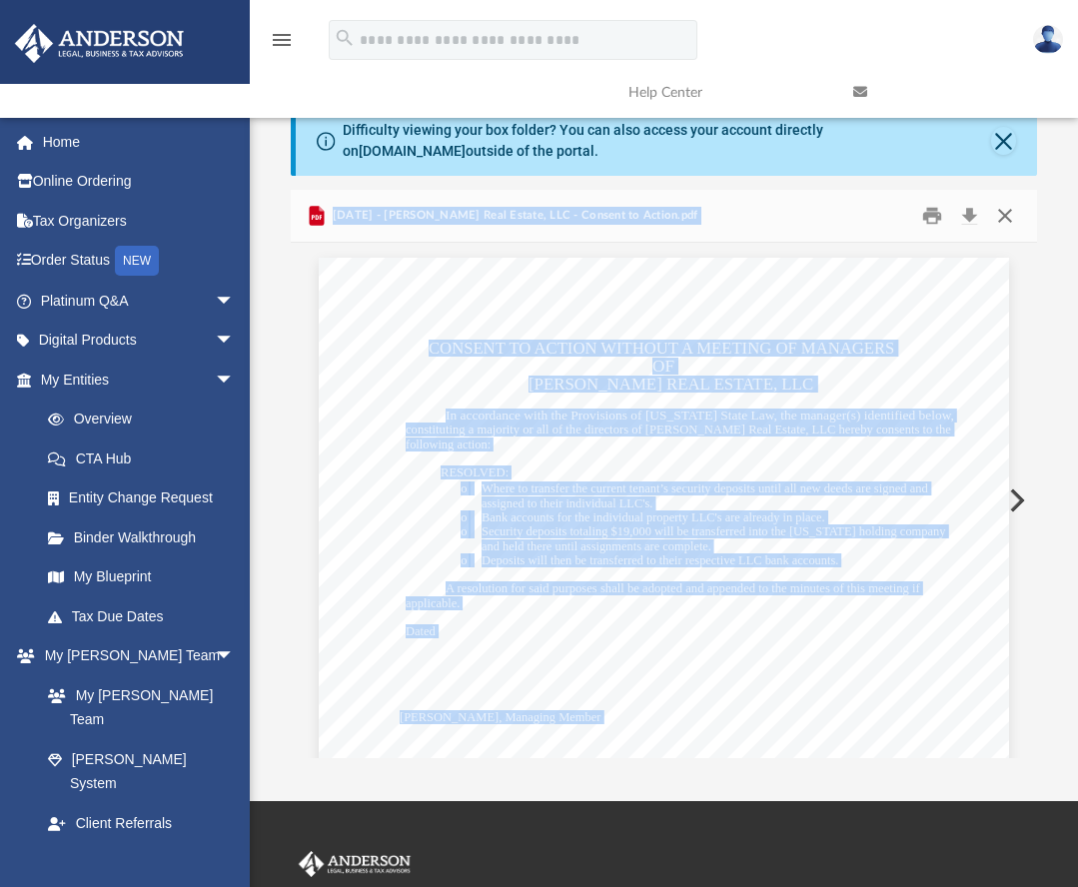
click at [1003, 210] on button "Close" at bounding box center [1005, 216] width 36 height 31
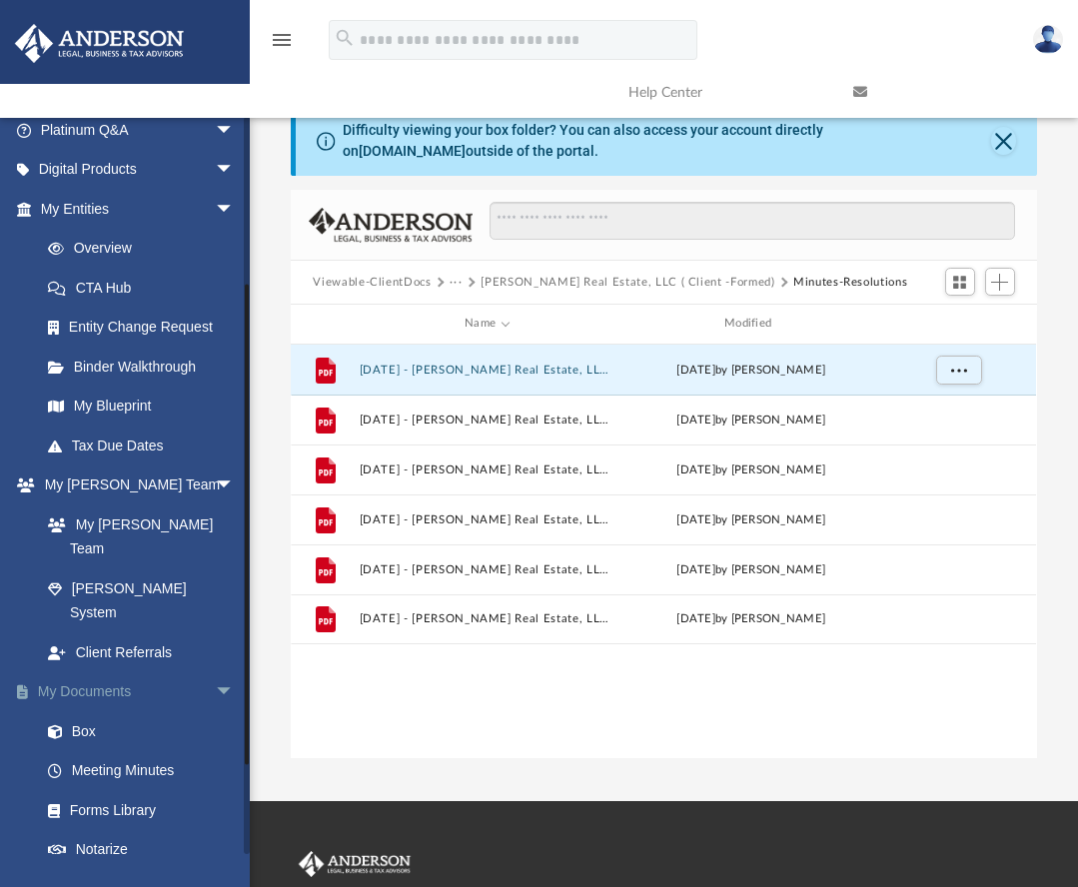
scroll to position [300, 0]
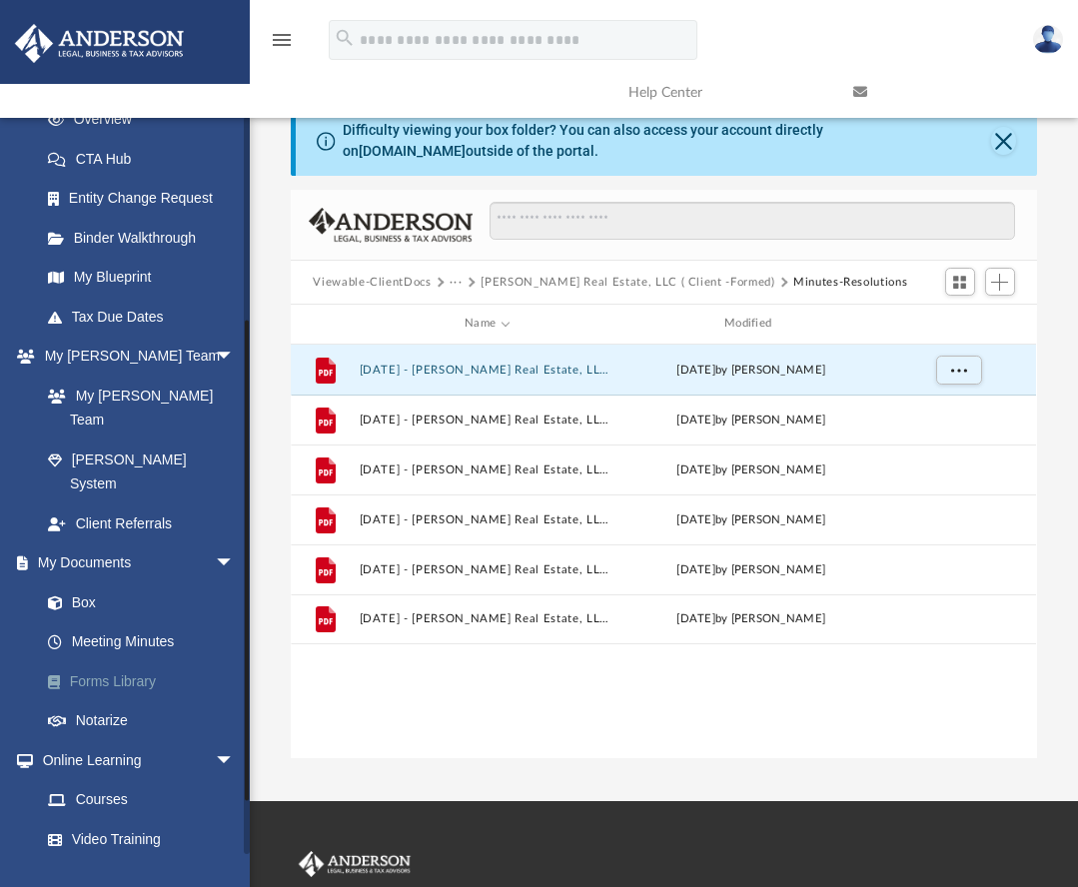
click at [123, 661] on link "Forms Library" at bounding box center [146, 681] width 237 height 40
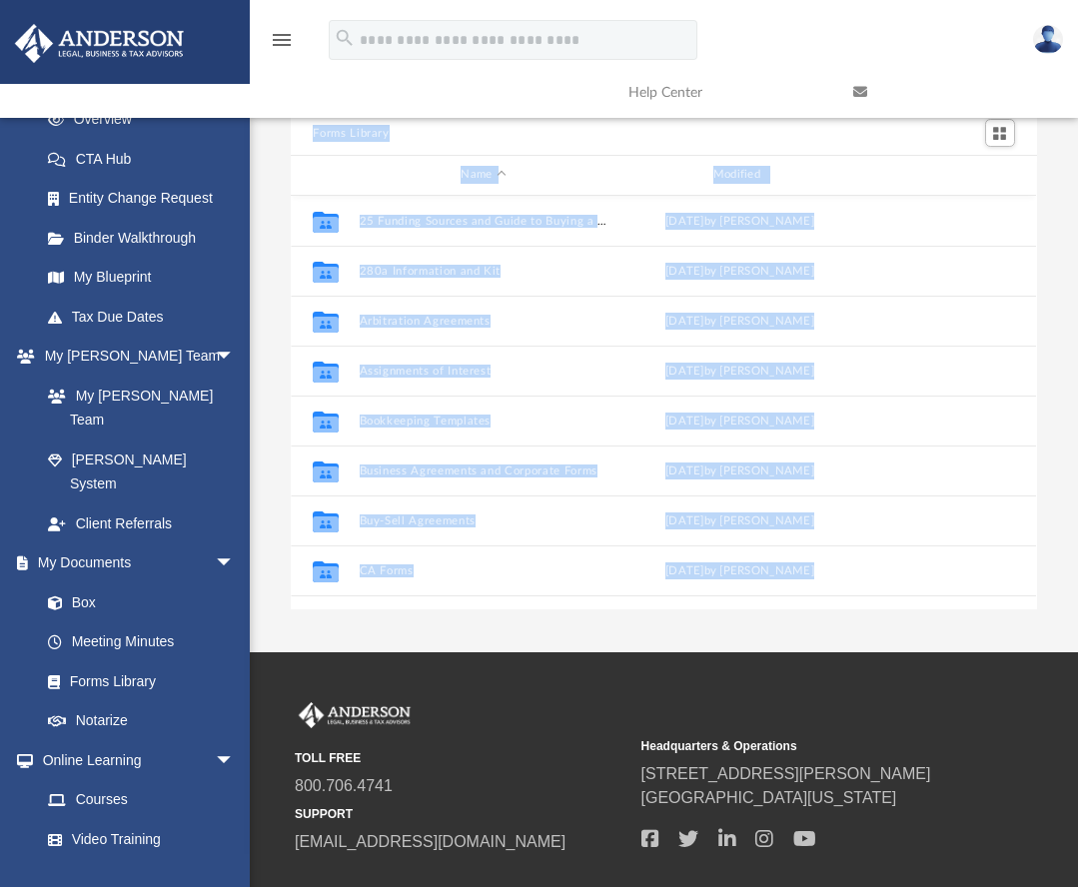
scroll to position [100, 0]
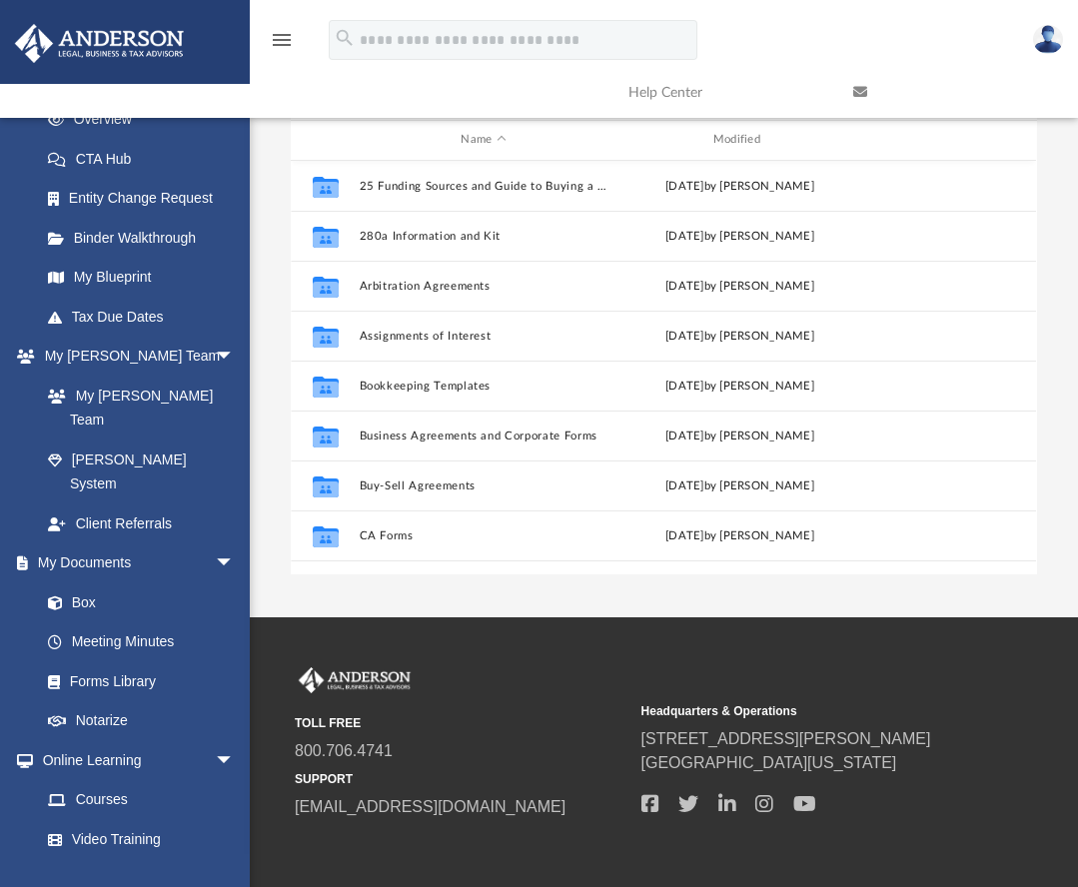
click at [464, 745] on span "800.706.4741" at bounding box center [461, 751] width 333 height 24
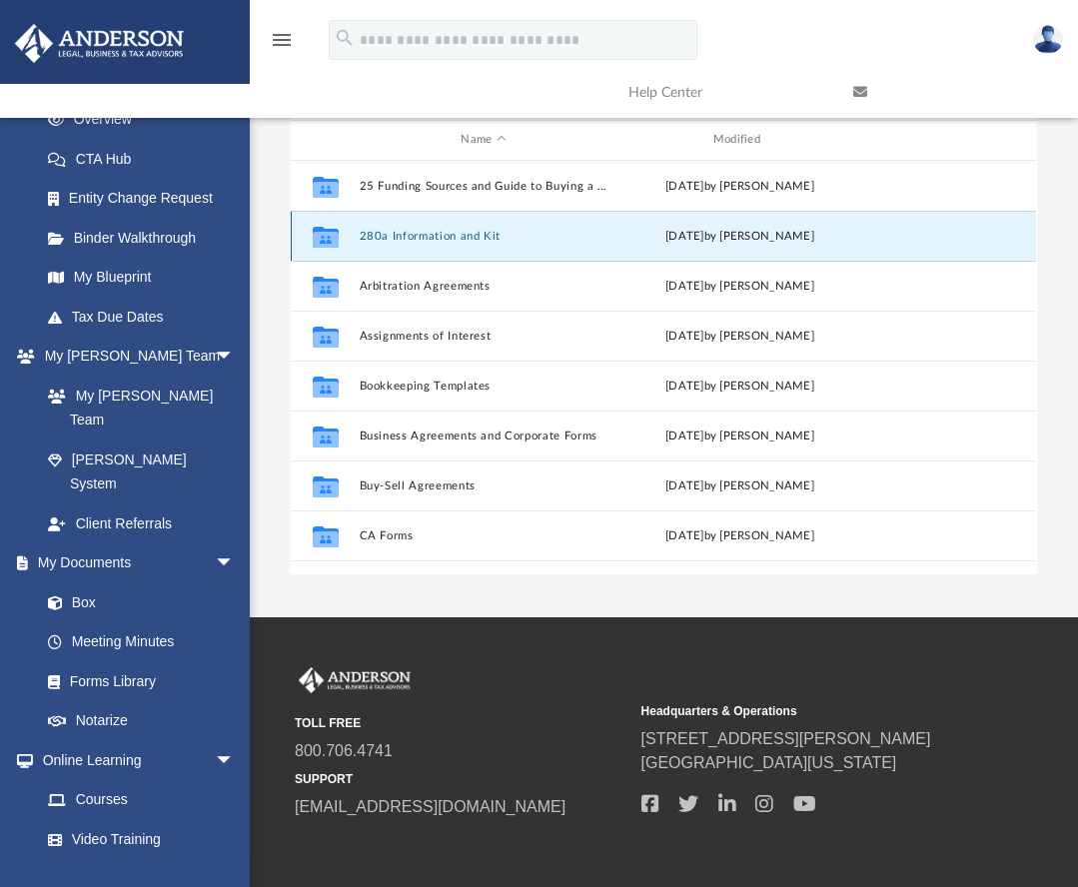
click at [483, 238] on button "280a Information and Kit" at bounding box center [484, 236] width 248 height 13
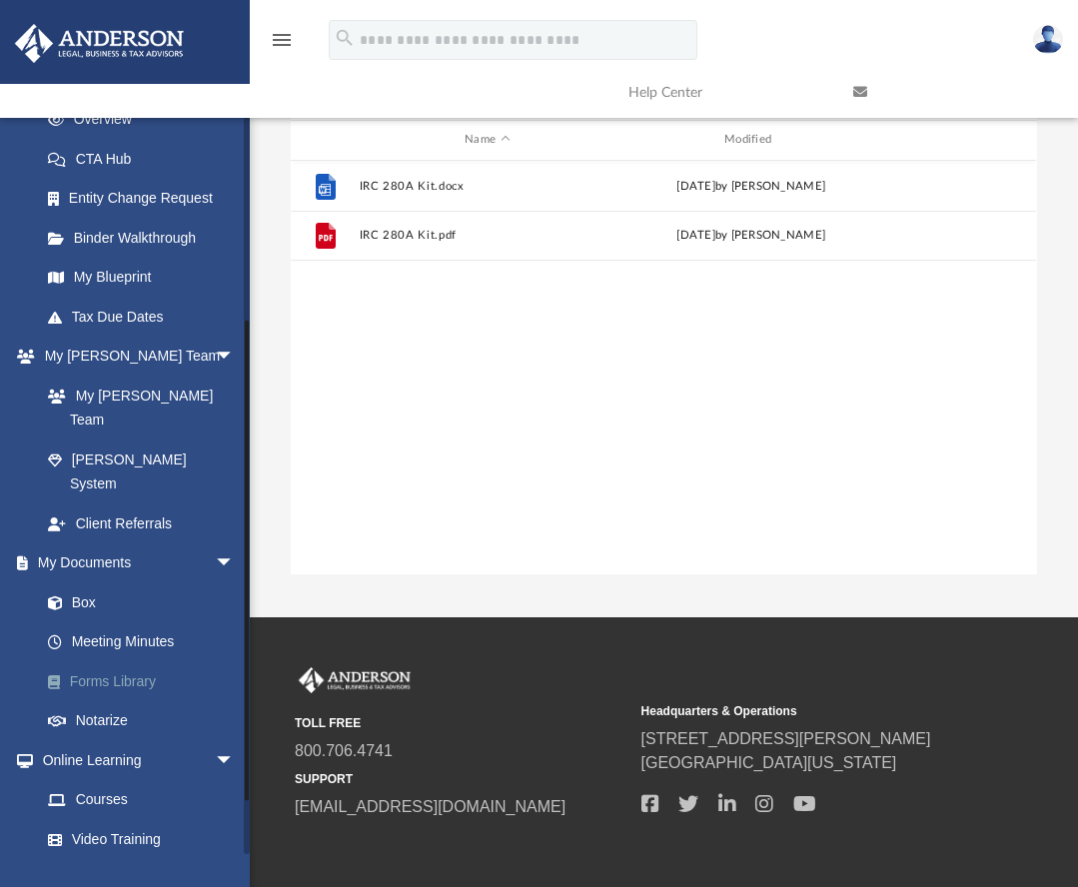
click at [125, 661] on link "Forms Library" at bounding box center [146, 681] width 237 height 40
click at [120, 661] on link "Forms Library" at bounding box center [146, 681] width 237 height 40
click at [148, 661] on link "Forms Library" at bounding box center [146, 681] width 237 height 40
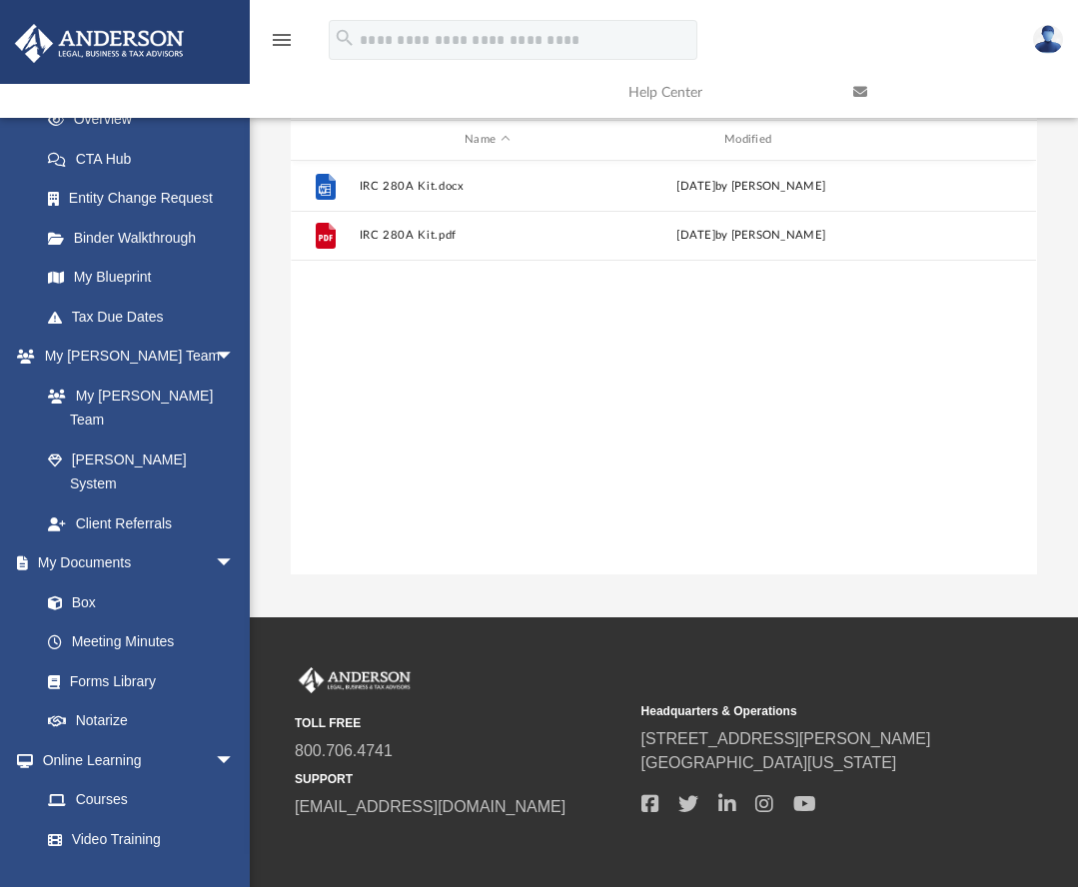
scroll to position [0, 0]
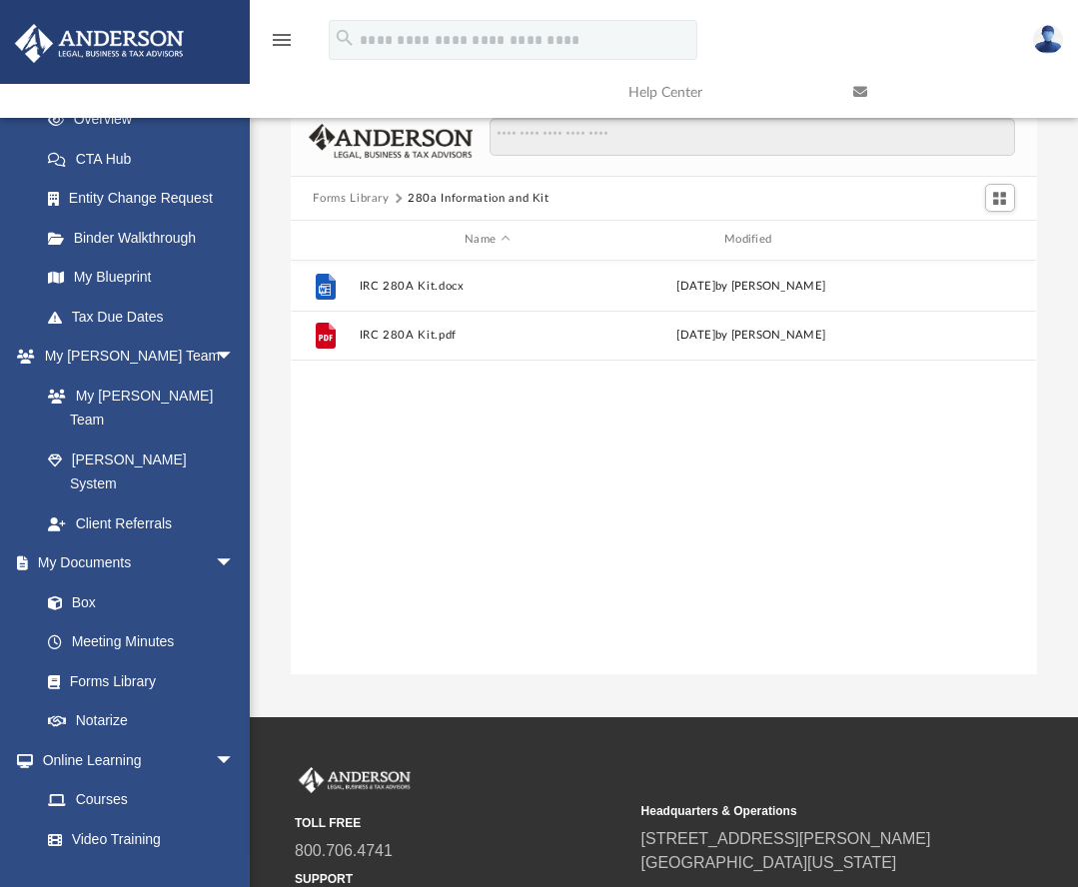
click at [376, 197] on button "Forms Library" at bounding box center [351, 199] width 76 height 18
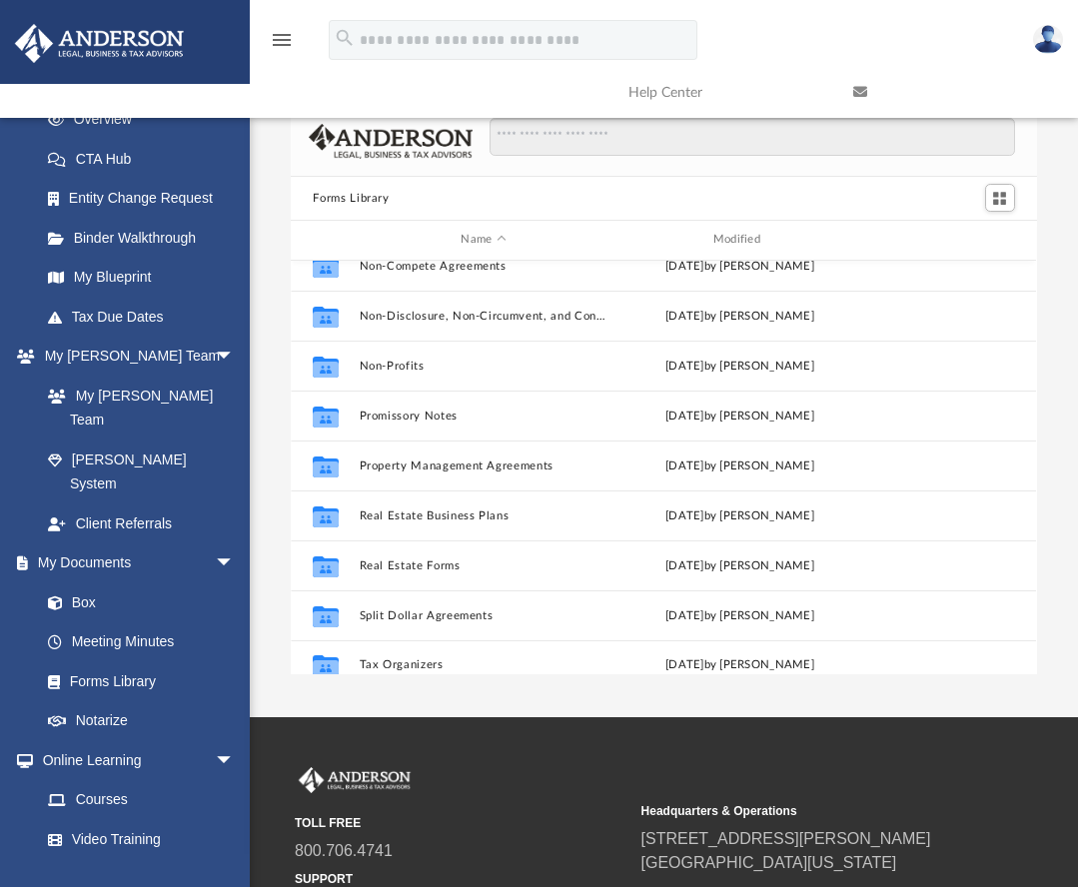
scroll to position [1085, 0]
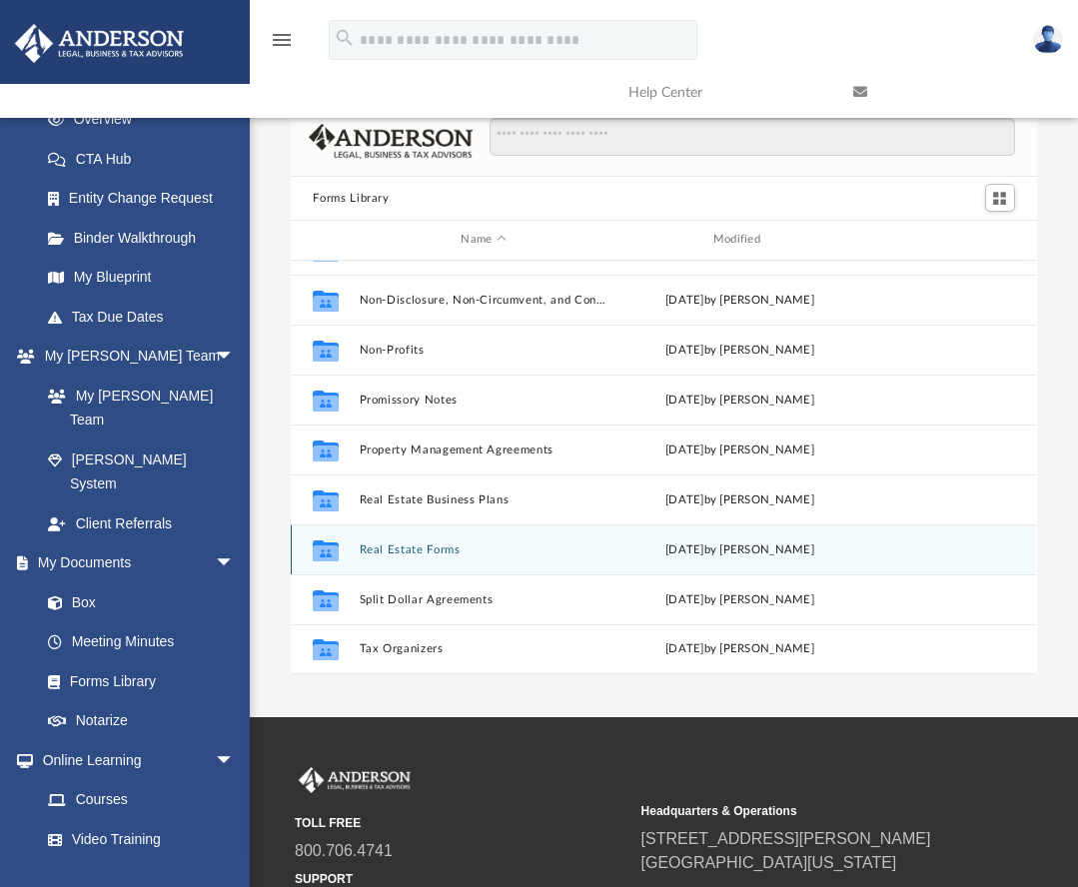
click at [422, 559] on div "Collaborated Folder Real Estate Forms Mon Sep 11 2023 by Mary Acree" at bounding box center [663, 549] width 745 height 50
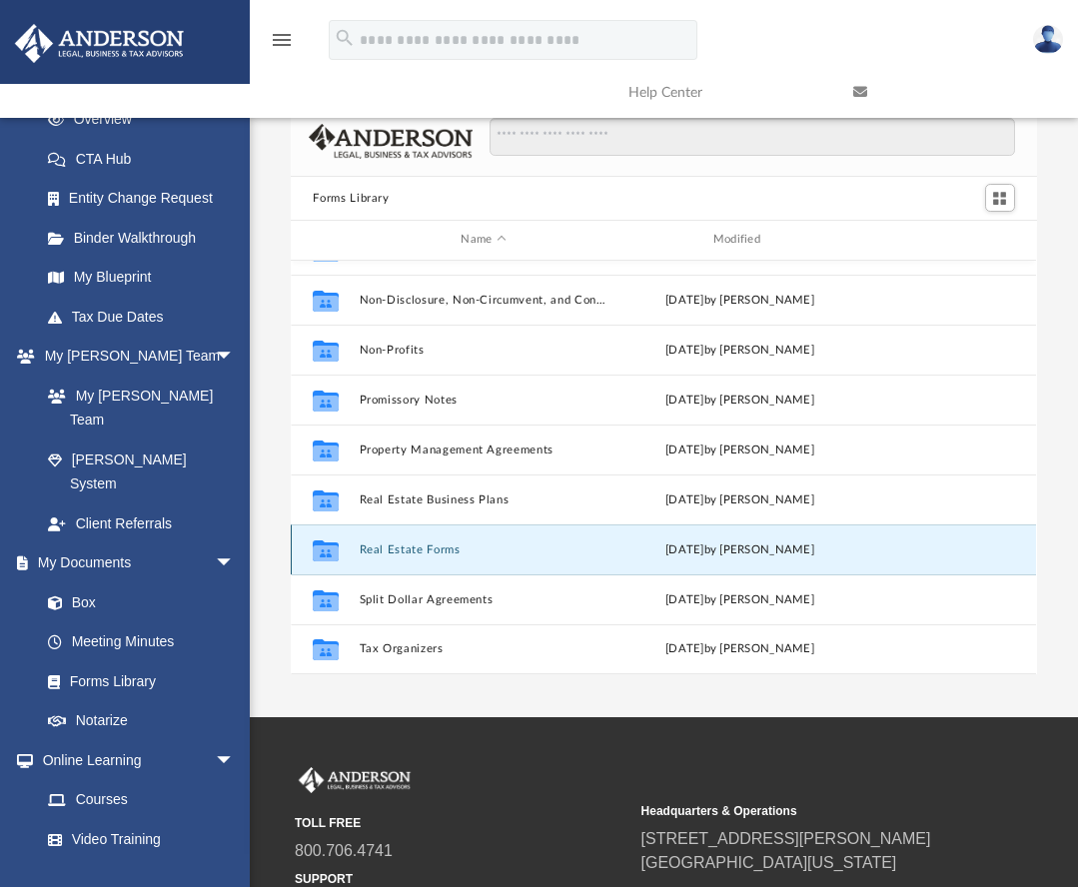
click at [424, 548] on button "Real Estate Forms" at bounding box center [484, 549] width 248 height 13
click at [415, 541] on div "Collaborated Folder Real Estate Forms Mon Sep 11 2023 by Mary Acree" at bounding box center [663, 549] width 745 height 50
click at [407, 551] on button "Real Estate Forms" at bounding box center [484, 549] width 248 height 13
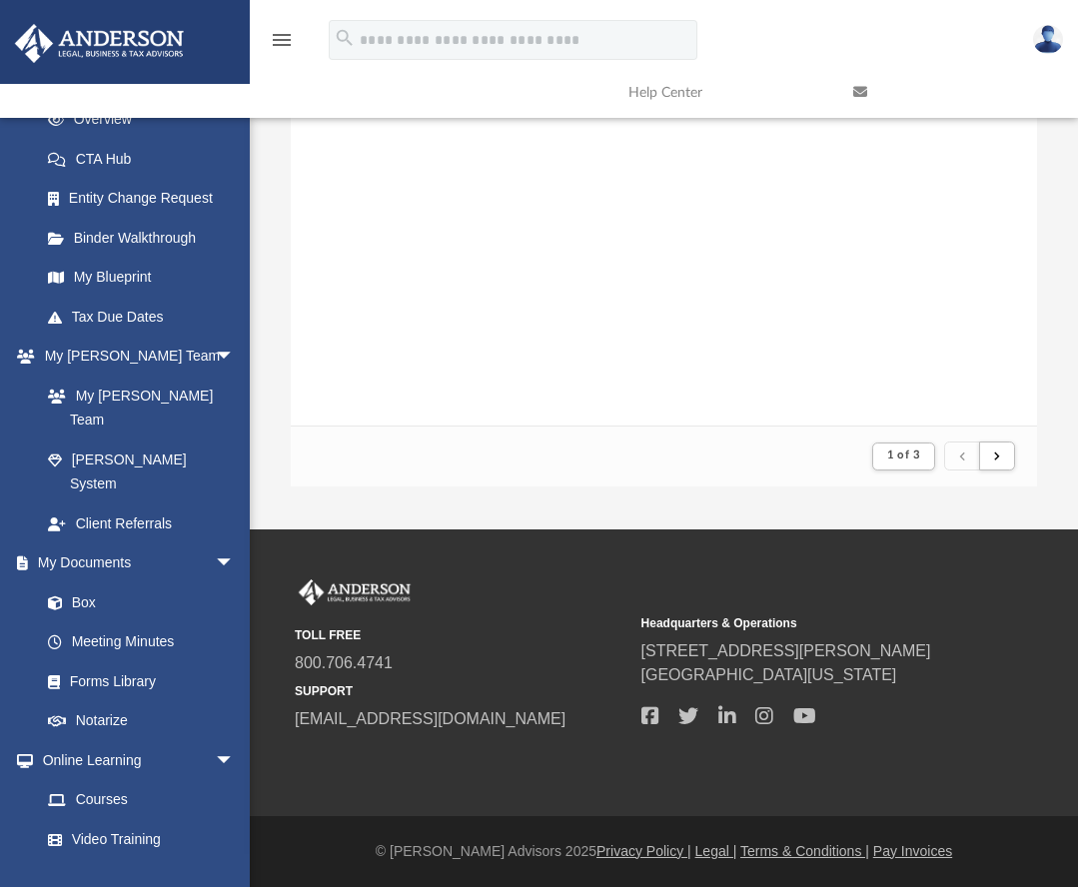
scroll to position [0, 0]
